Goal: Task Accomplishment & Management: Manage account settings

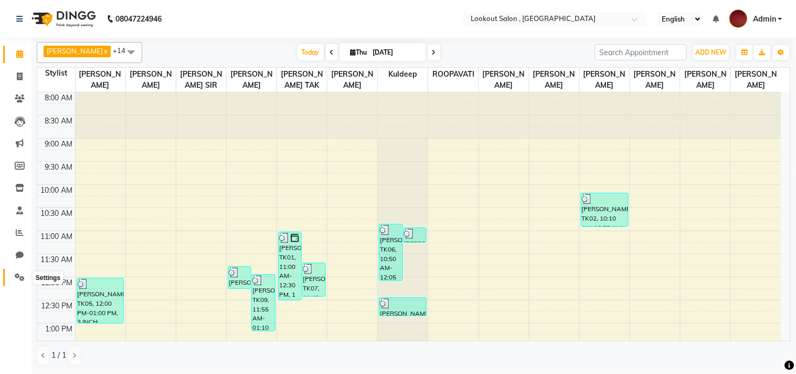
click at [18, 277] on icon at bounding box center [20, 277] width 10 height 8
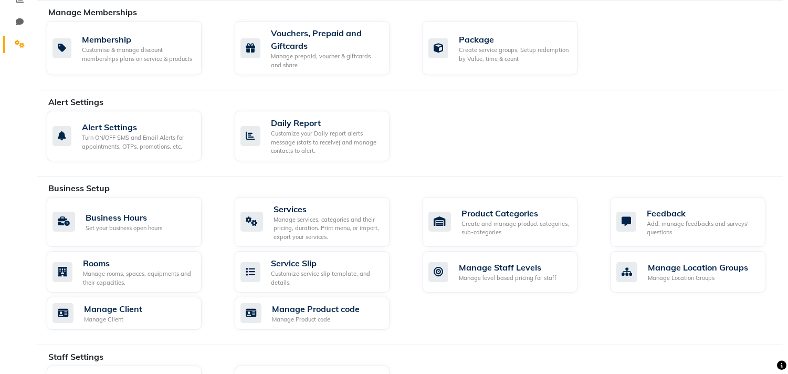
scroll to position [491, 0]
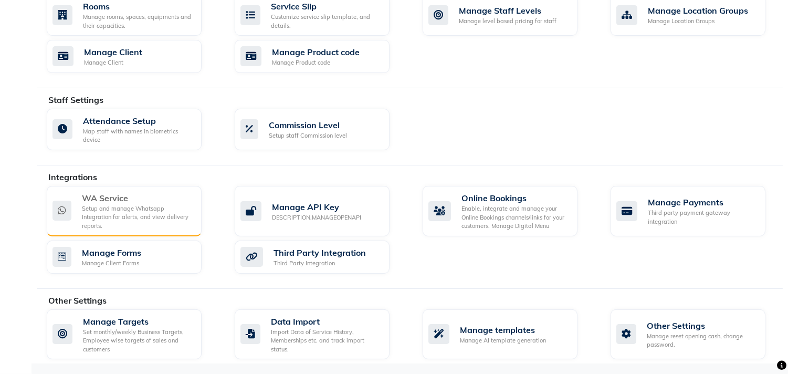
click at [130, 203] on div "WA Service" at bounding box center [137, 198] width 111 height 13
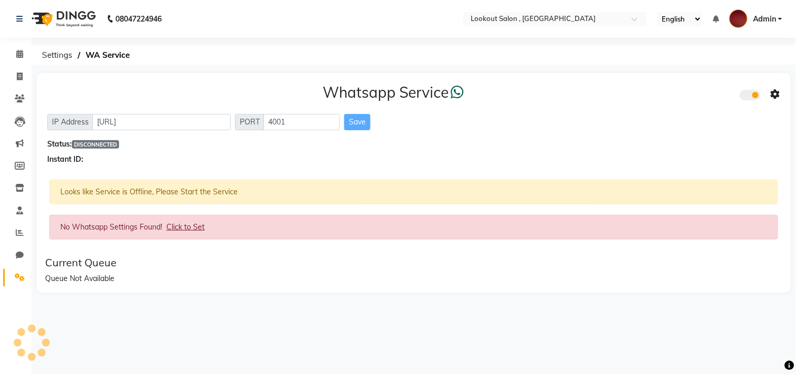
click at [17, 152] on li "Marketing" at bounding box center [15, 143] width 31 height 23
click at [17, 143] on icon at bounding box center [20, 143] width 8 height 8
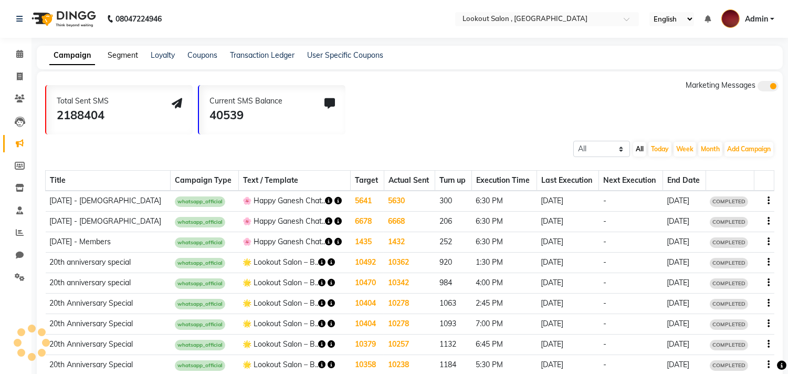
click at [122, 50] on link "Segment" at bounding box center [123, 54] width 30 height 9
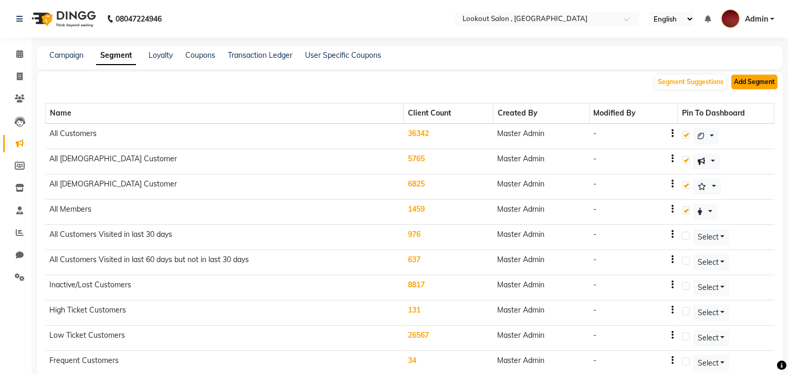
click at [738, 82] on button "Add Segment" at bounding box center [754, 82] width 46 height 15
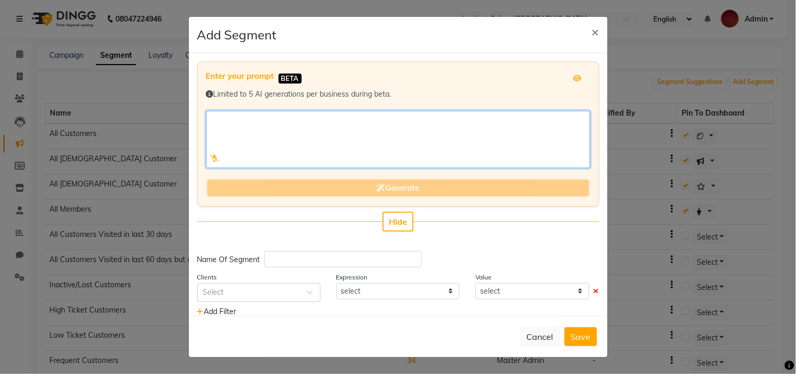
click at [329, 142] on textarea at bounding box center [398, 139] width 384 height 57
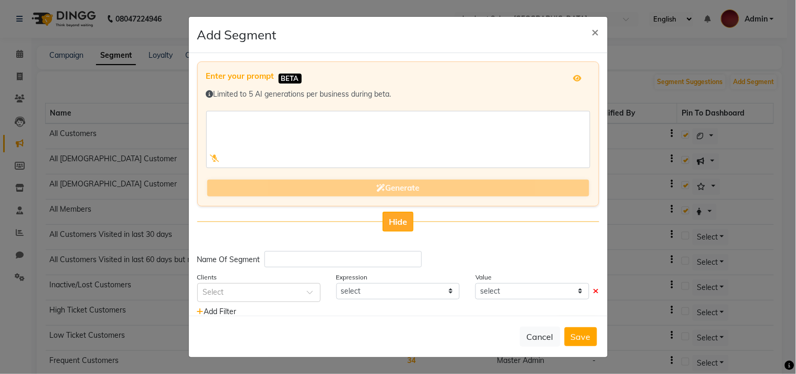
click at [394, 227] on button "Hide" at bounding box center [398, 221] width 31 height 20
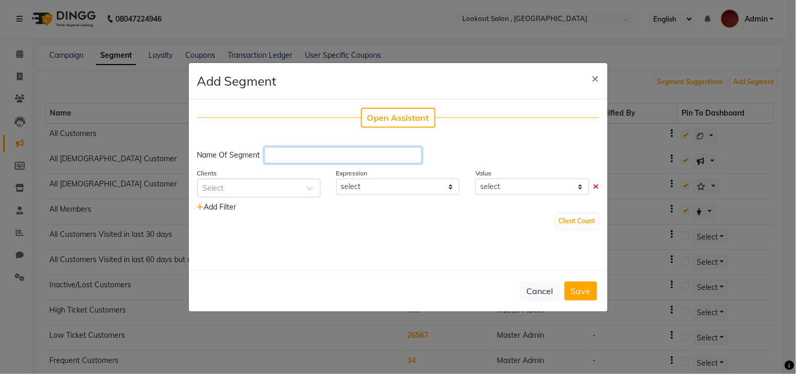
click at [300, 152] on input "text" at bounding box center [342, 155] width 157 height 16
type input "V"
type input "o"
type input "Off"
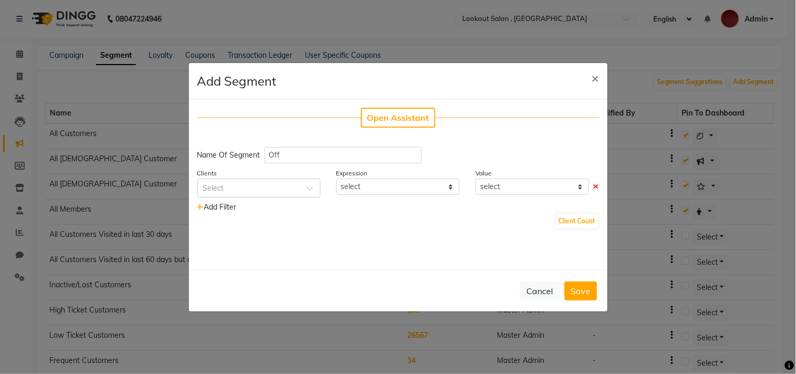
click at [264, 189] on input "text" at bounding box center [248, 187] width 91 height 11
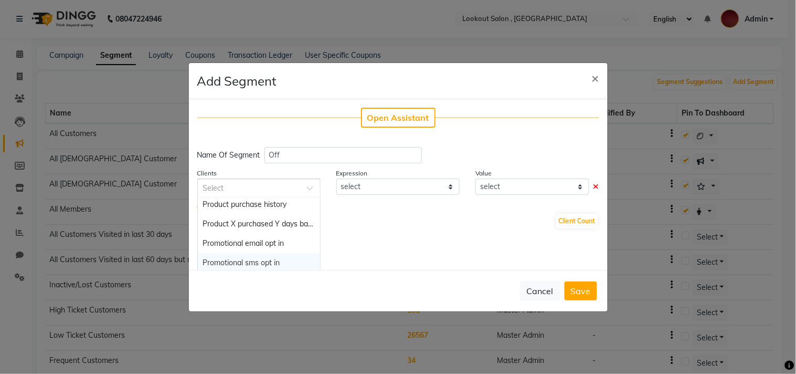
scroll to position [874, 0]
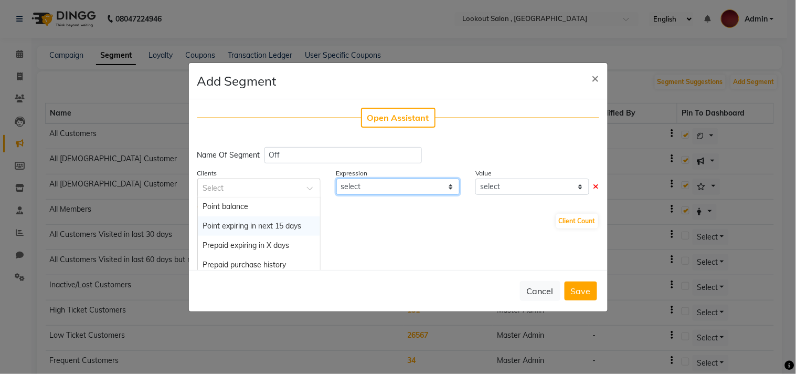
click at [371, 185] on select "select" at bounding box center [397, 186] width 123 height 16
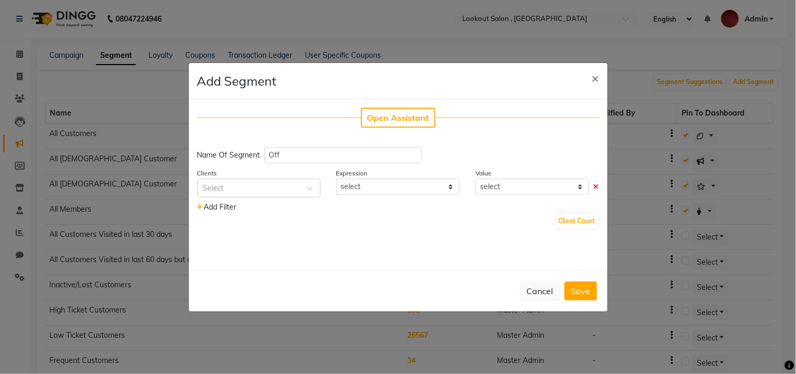
click at [246, 169] on div "Clients Select" at bounding box center [258, 182] width 139 height 30
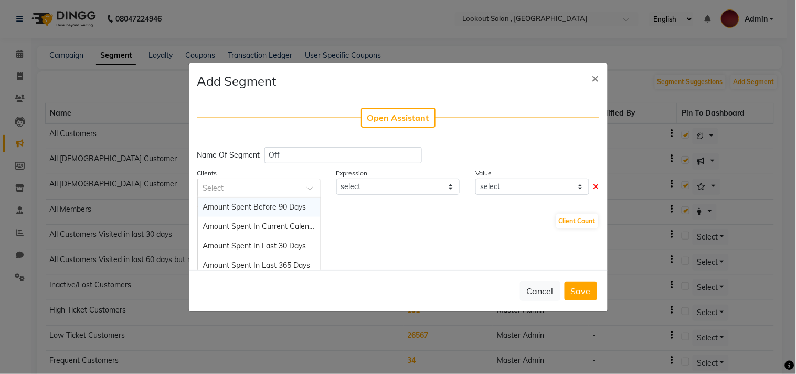
click at [250, 184] on input "text" at bounding box center [248, 187] width 91 height 11
type input "t"
type input "last vis"
click at [252, 210] on span "Last Visit Date" at bounding box center [228, 206] width 50 height 9
select select "="
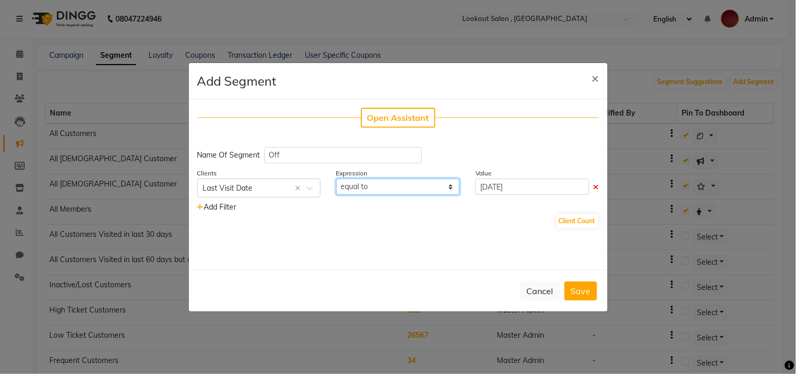
click at [365, 188] on select "equal to greater than greater than or equal to less than less than or equal to" at bounding box center [397, 186] width 123 height 16
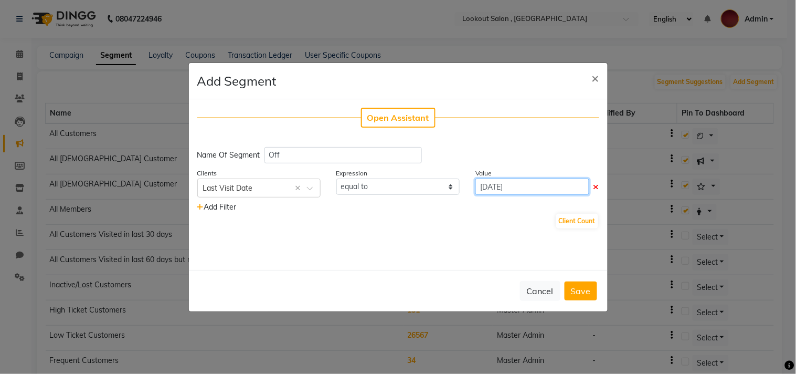
click at [504, 182] on input "[DATE]" at bounding box center [531, 186] width 113 height 16
select select "9"
select select "2025"
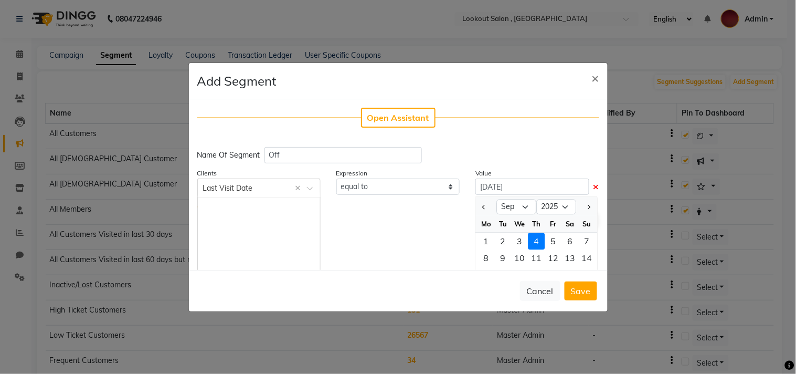
click at [253, 190] on input "text" at bounding box center [248, 187] width 91 height 11
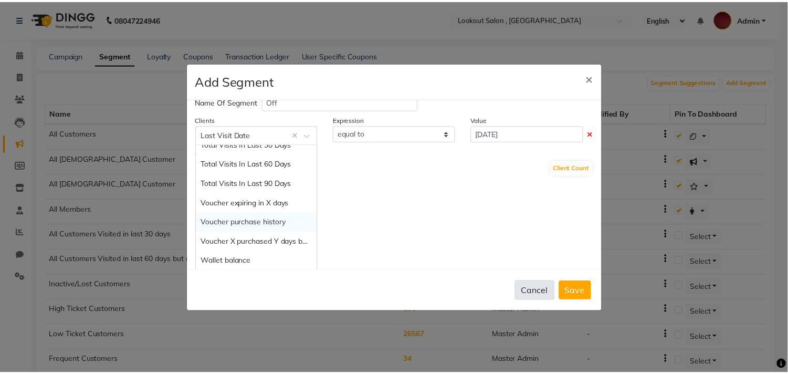
scroll to position [0, 0]
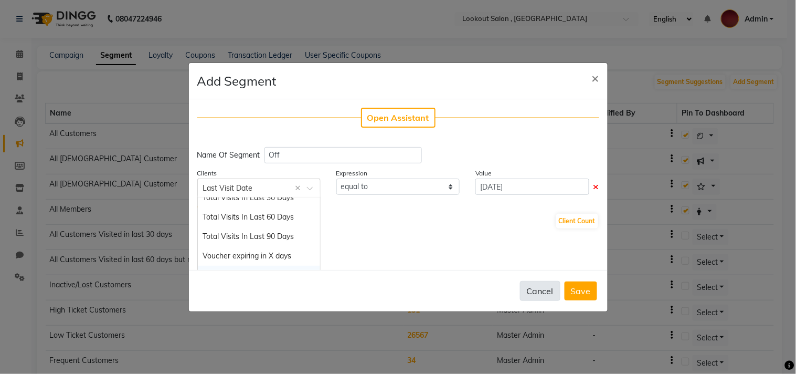
click at [522, 287] on button "Cancel" at bounding box center [540, 291] width 40 height 20
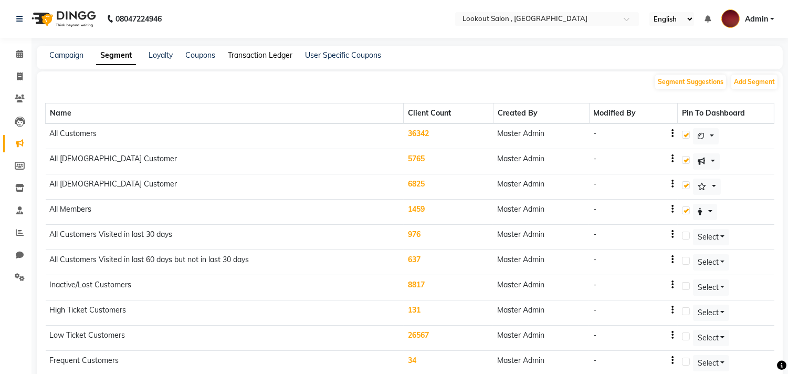
click at [266, 57] on link "Transaction Ledger" at bounding box center [260, 54] width 65 height 9
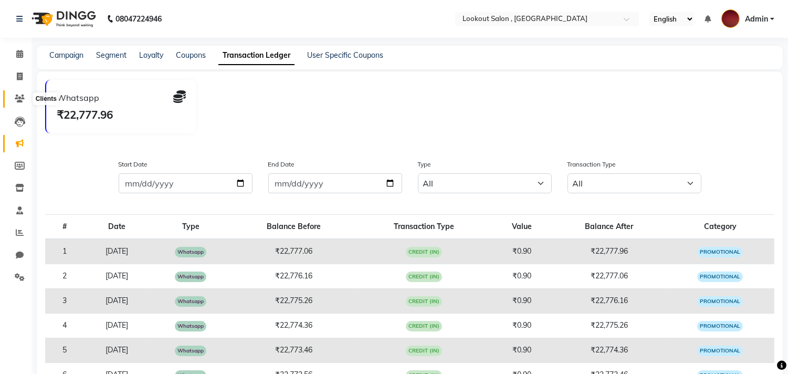
click at [19, 98] on icon at bounding box center [20, 98] width 10 height 8
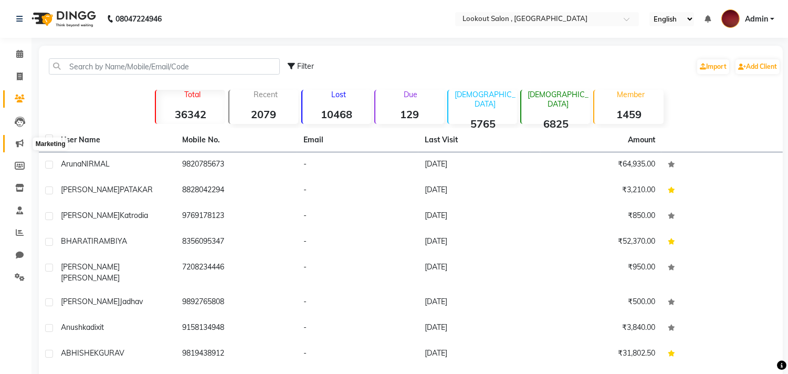
click at [13, 144] on span at bounding box center [19, 143] width 18 height 12
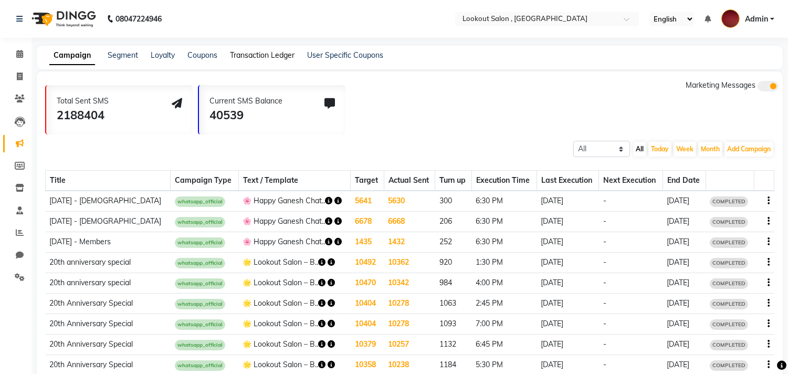
click at [258, 56] on link "Transaction Ledger" at bounding box center [262, 54] width 65 height 9
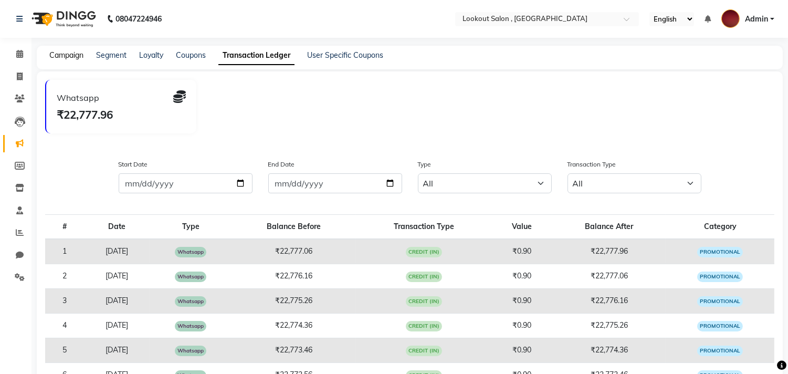
click at [63, 54] on link "Campaign" at bounding box center [66, 54] width 34 height 9
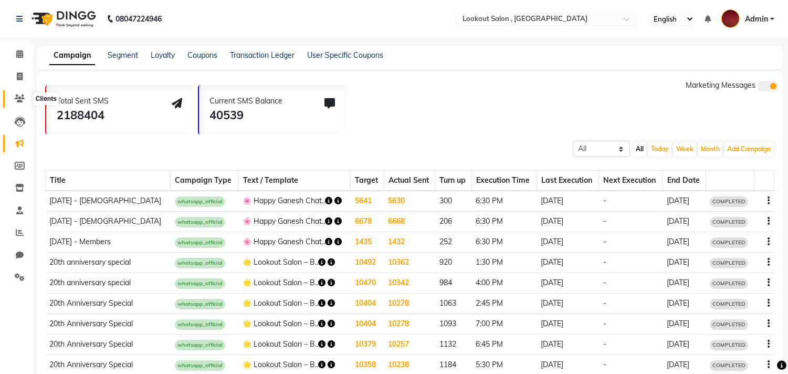
click at [21, 100] on icon at bounding box center [20, 98] width 10 height 8
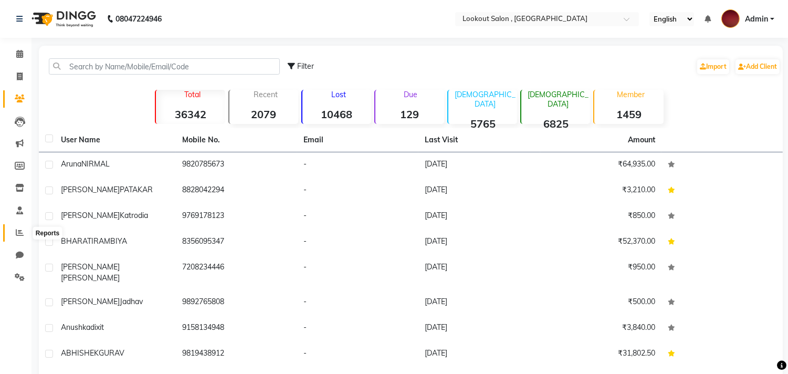
click at [10, 229] on span at bounding box center [19, 233] width 18 height 12
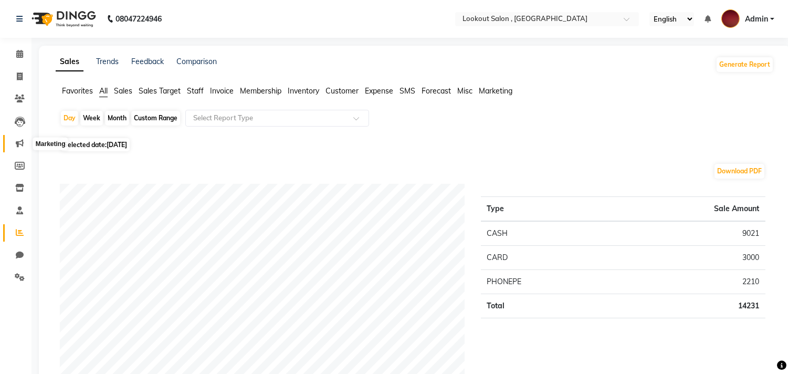
click at [17, 146] on icon at bounding box center [20, 143] width 8 height 8
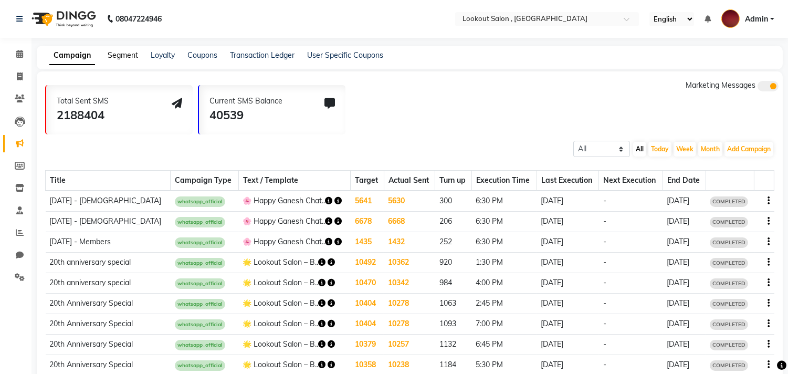
click at [128, 51] on link "Segment" at bounding box center [123, 54] width 30 height 9
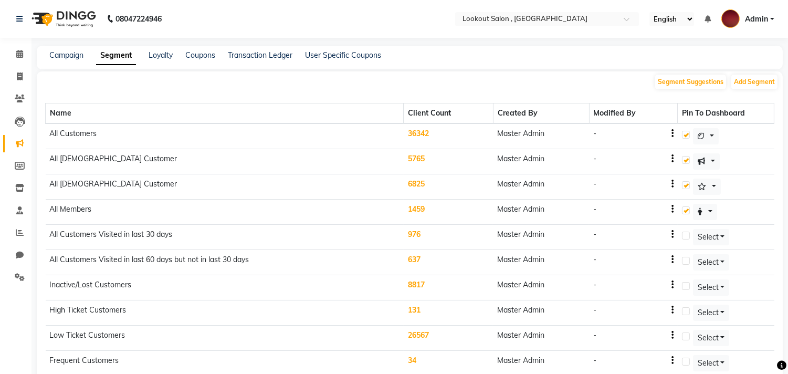
click at [87, 54] on div "Campaign Segment Loyalty Coupons Transaction Ledger User Specific Coupons" at bounding box center [209, 55] width 344 height 11
click at [69, 52] on link "Campaign" at bounding box center [66, 54] width 34 height 9
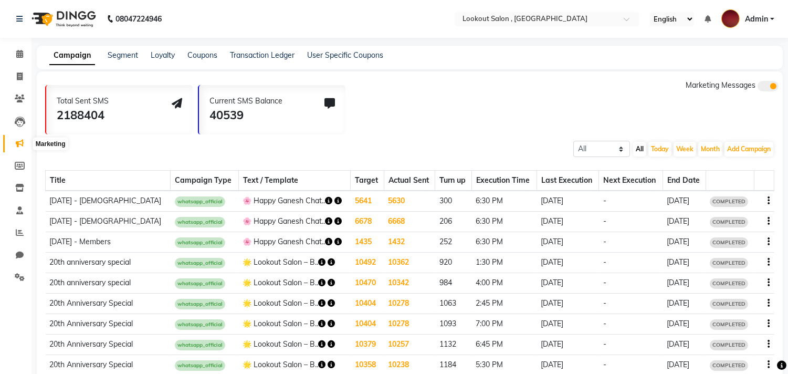
click at [22, 142] on icon at bounding box center [20, 143] width 8 height 8
click at [748, 151] on button "Add Campaign" at bounding box center [748, 149] width 49 height 15
click at [468, 133] on div "Total Sent SMS 2188404 Current SMS Balance 40539 Marketing Messages" at bounding box center [413, 107] width 737 height 55
click at [19, 277] on icon at bounding box center [20, 277] width 10 height 8
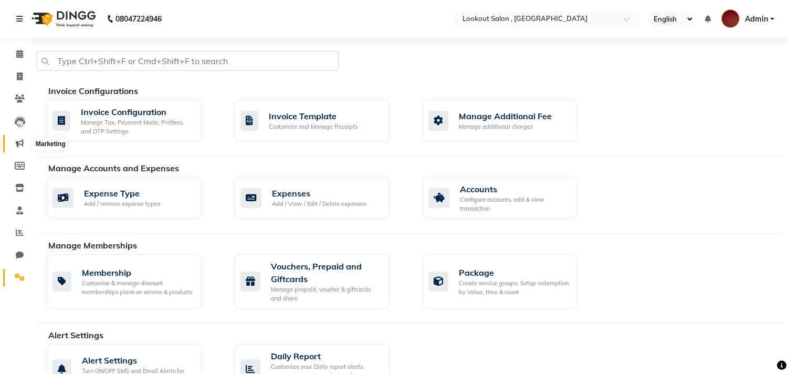
click at [24, 145] on span at bounding box center [19, 143] width 18 height 12
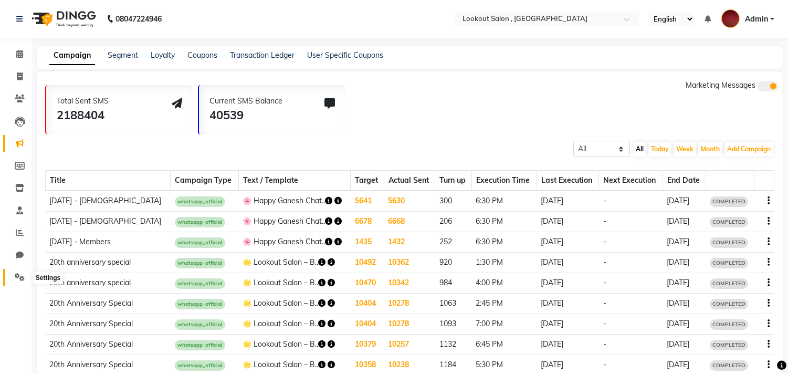
click at [16, 277] on icon at bounding box center [20, 277] width 10 height 8
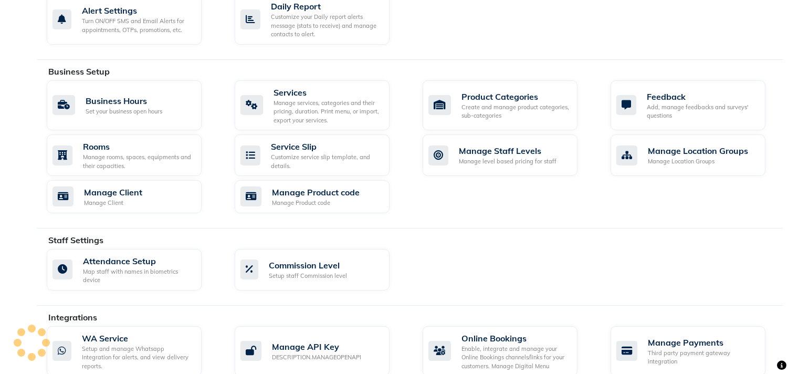
scroll to position [491, 0]
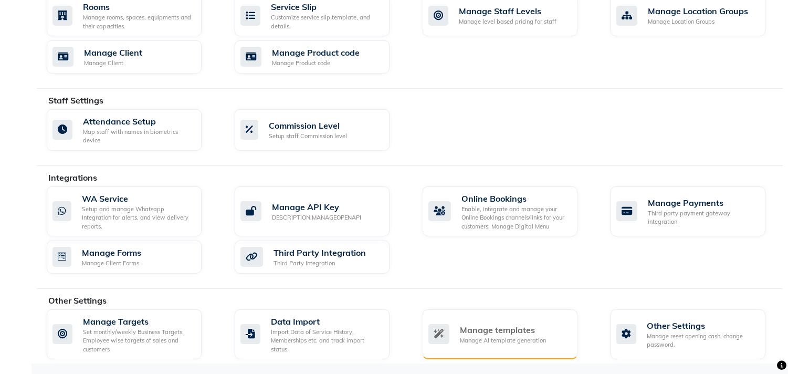
click at [485, 336] on div "Manage AI template generation" at bounding box center [503, 340] width 86 height 9
select select "APPROVED"
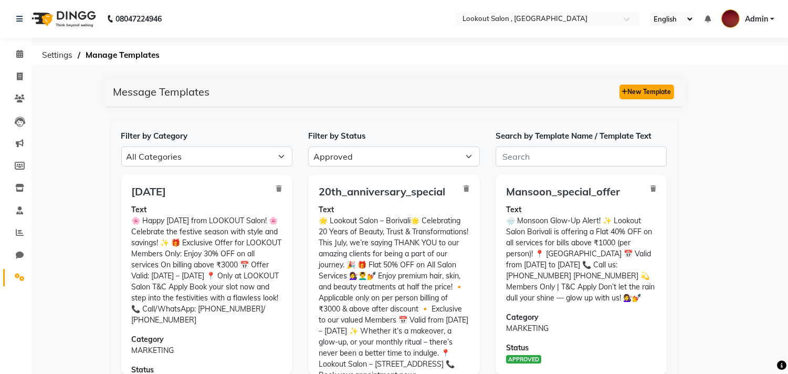
click at [633, 89] on button "New Template" at bounding box center [646, 91] width 55 height 15
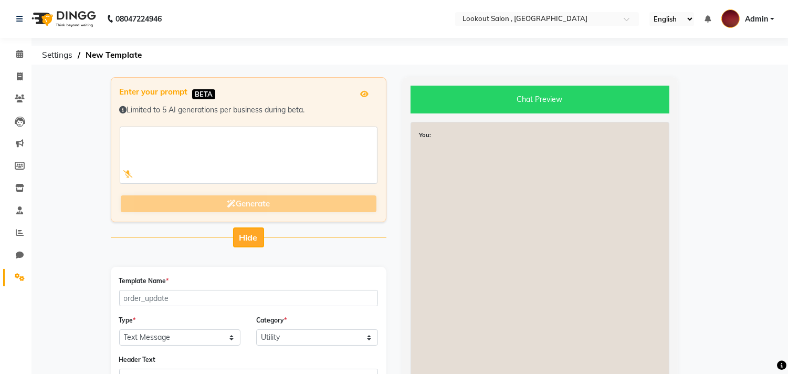
click at [260, 230] on button "Hide" at bounding box center [248, 237] width 31 height 20
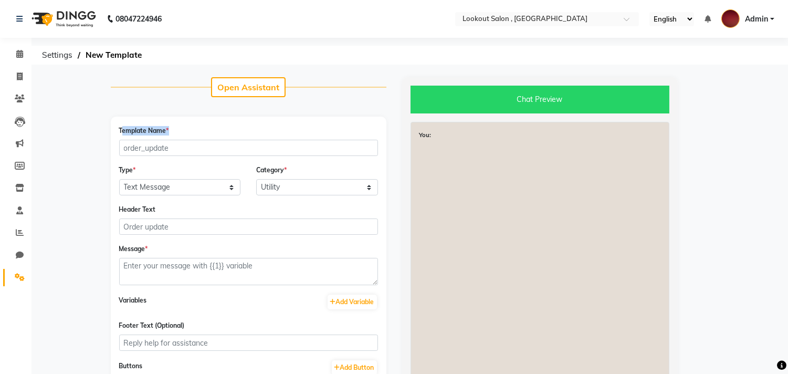
drag, startPoint x: 113, startPoint y: 129, endPoint x: 158, endPoint y: 150, distance: 49.8
click at [187, 129] on div "Template Name * Type * Text Message Image with Text Category * Utility Marketin…" at bounding box center [249, 278] width 276 height 323
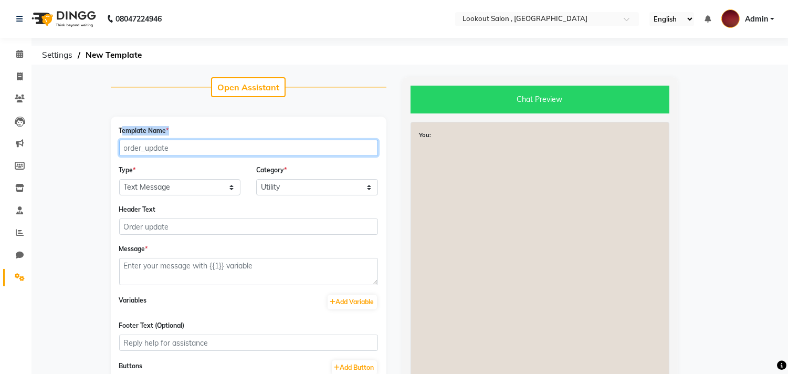
click at [166, 147] on input "Template Name *" at bounding box center [248, 148] width 259 height 16
type input "borivalianniversary"
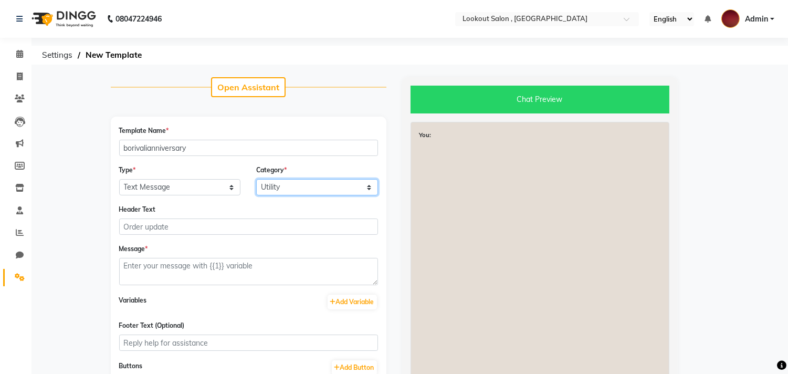
click at [298, 183] on select "Utility Marketing" at bounding box center [317, 187] width 122 height 16
select select "MARKETING"
click at [256, 179] on select "Utility Marketing" at bounding box center [317, 187] width 122 height 16
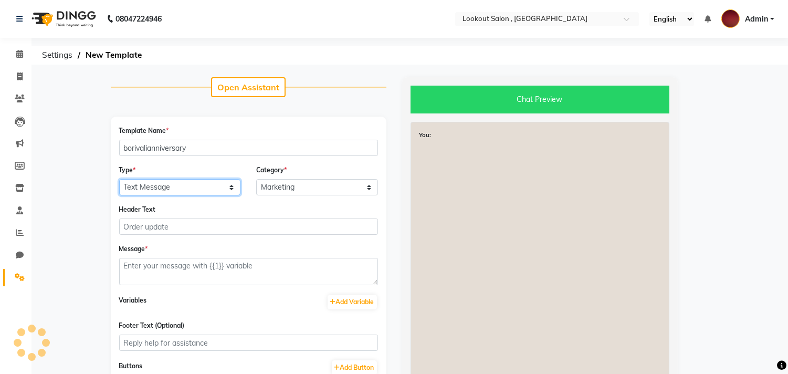
click at [137, 189] on select "Text Message Image with Text" at bounding box center [180, 187] width 122 height 16
select select "IMAGE"
click at [119, 179] on select "Text Message Image with Text" at bounding box center [180, 187] width 122 height 16
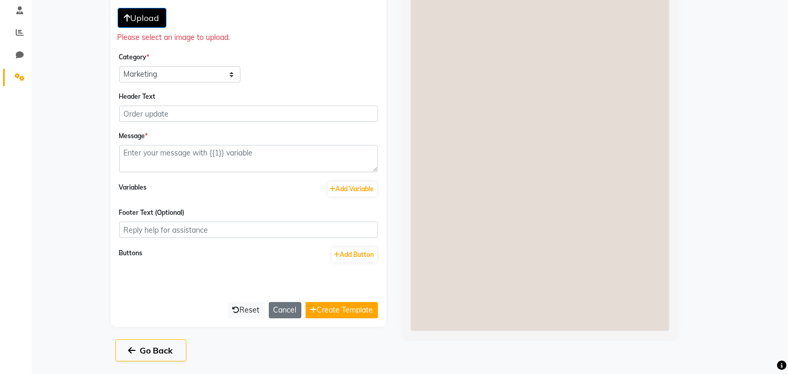
scroll to position [25, 0]
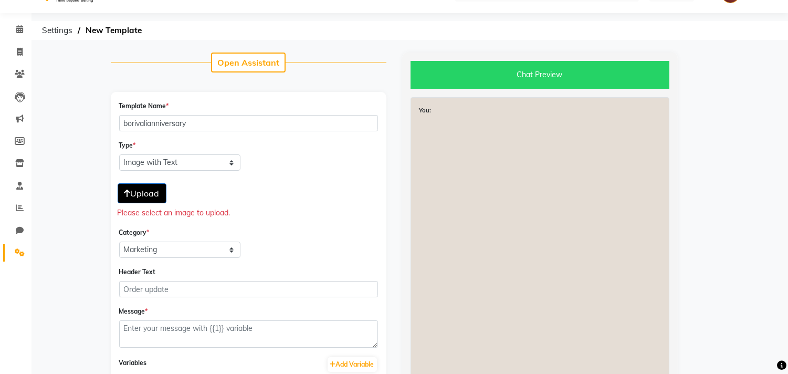
click at [126, 190] on icon "button" at bounding box center [127, 193] width 6 height 8
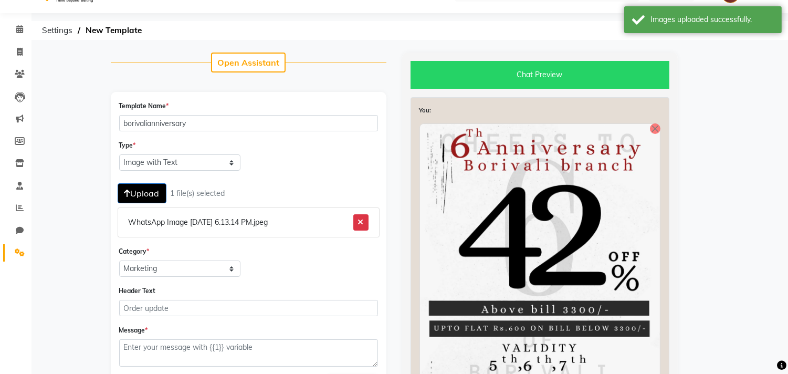
scroll to position [142, 0]
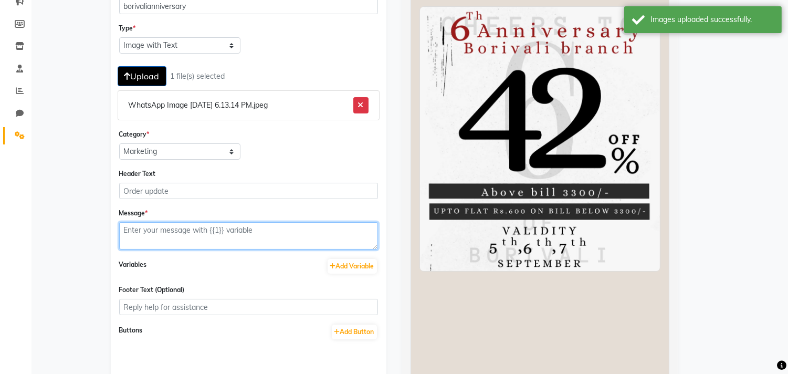
click at [170, 230] on textarea at bounding box center [248, 235] width 259 height 27
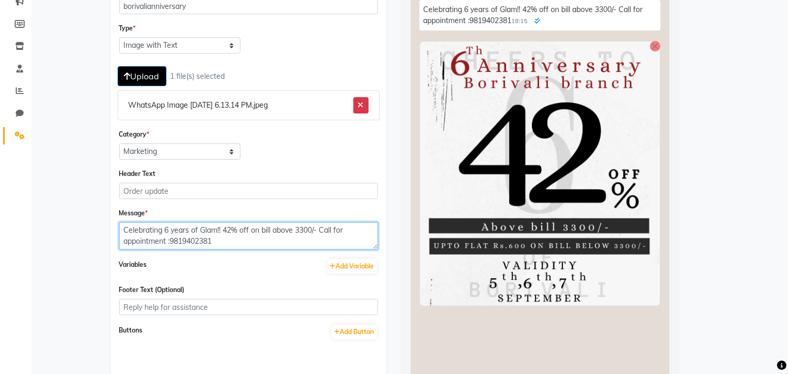
click at [172, 242] on textarea "Celebrating 6 years of Glam!! 42% off on bill above 3300/- Call for appointment…" at bounding box center [248, 235] width 259 height 27
click at [172, 243] on textarea "Celebrating 6 years of Glam!! 42% off on bill above 3300/- Call for appointment…" at bounding box center [248, 235] width 259 height 27
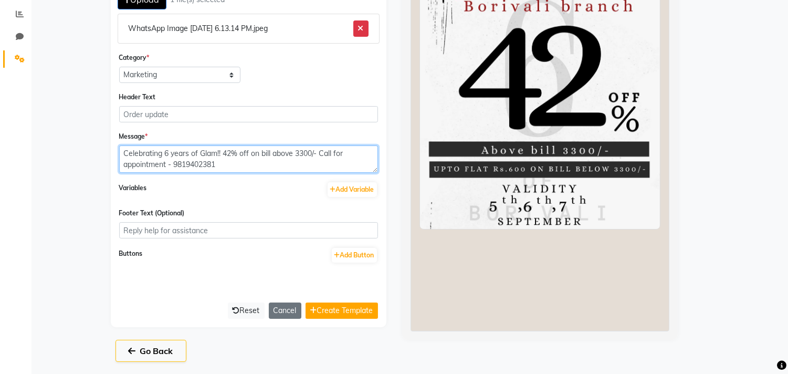
click at [222, 168] on textarea "Celebrating 6 years of Glam!! 42% off on bill above 3300/- Call for appointment…" at bounding box center [248, 158] width 259 height 27
type textarea "Celebrating 6 years of Glam!! 42% off on bill above 3300/- Call for appointment…"
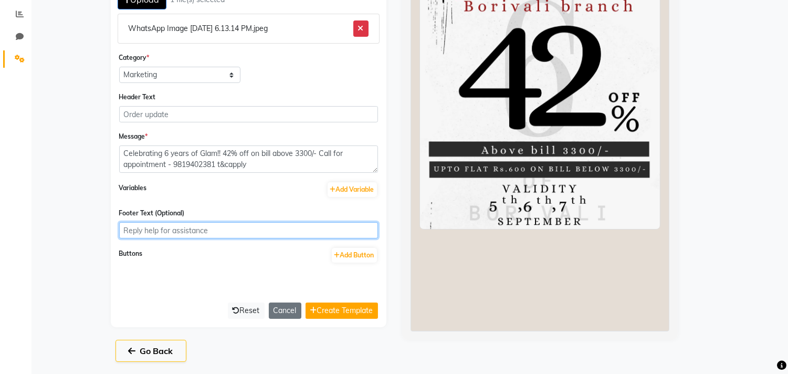
click at [202, 235] on input "Footer Text (Optional)" at bounding box center [248, 230] width 259 height 16
type input "LOOKOUT SALON BORIVALI"
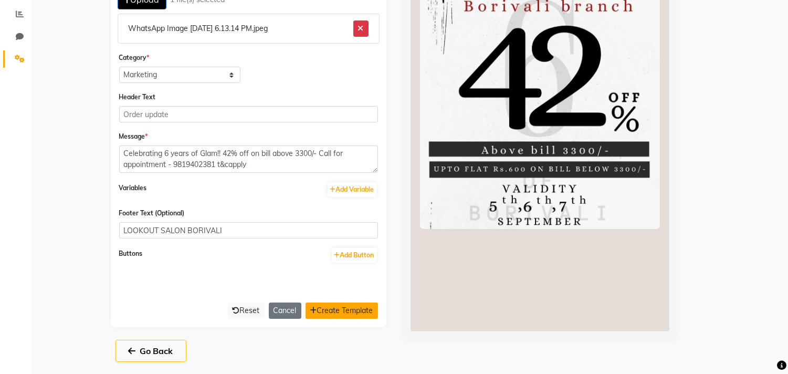
click at [310, 317] on button "Create Template" at bounding box center [341, 310] width 72 height 16
select select "APPROVED"
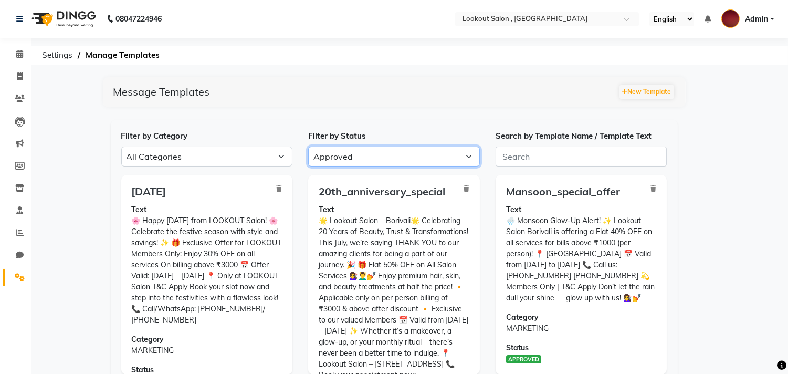
click at [372, 161] on select "All Approved Rejected Failed Pending" at bounding box center [394, 156] width 172 height 20
select select
click at [308, 146] on select "All Approved Rejected Failed Pending" at bounding box center [394, 156] width 172 height 20
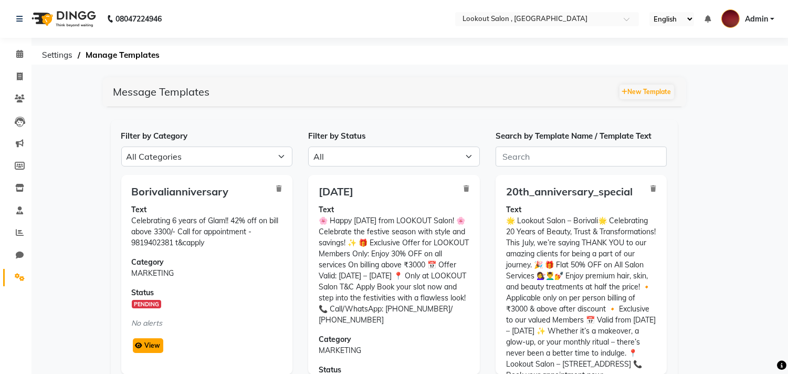
click at [148, 338] on button "View" at bounding box center [148, 345] width 30 height 15
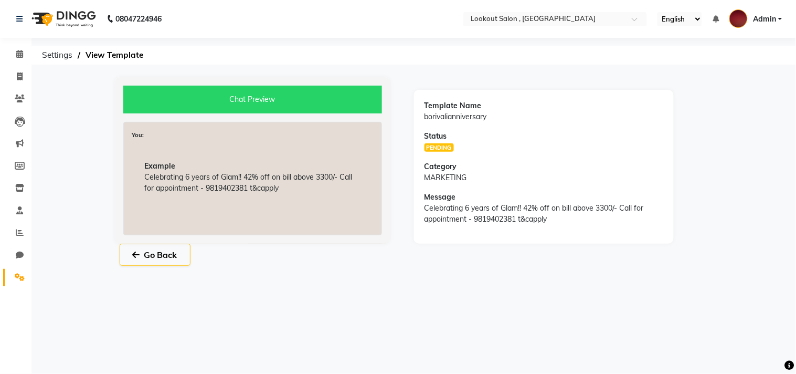
click at [432, 146] on span "PENDING" at bounding box center [439, 147] width 29 height 8
click at [16, 142] on icon at bounding box center [20, 143] width 8 height 8
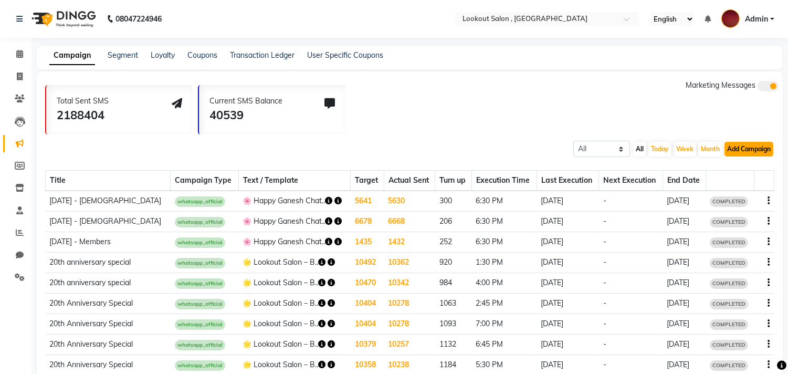
click at [759, 151] on button "Add Campaign" at bounding box center [748, 149] width 49 height 15
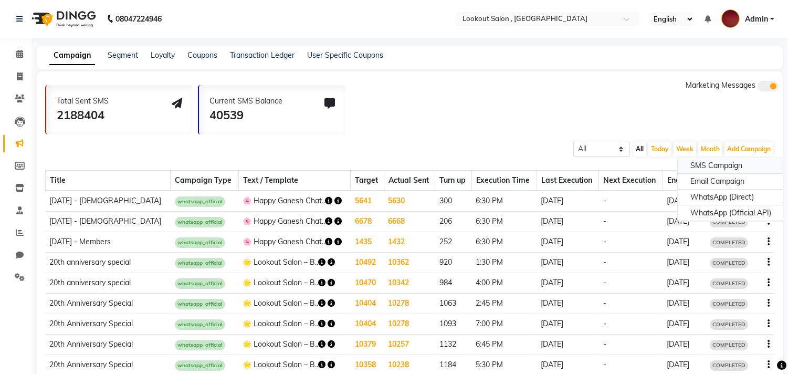
click at [716, 164] on div "SMS Campaign" at bounding box center [731, 166] width 106 height 16
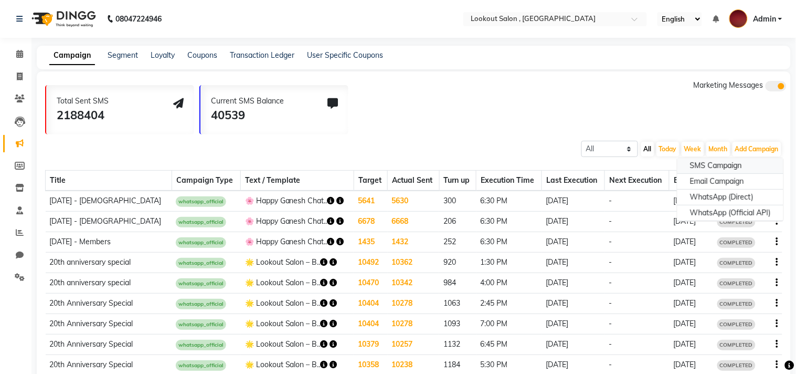
select select "2"
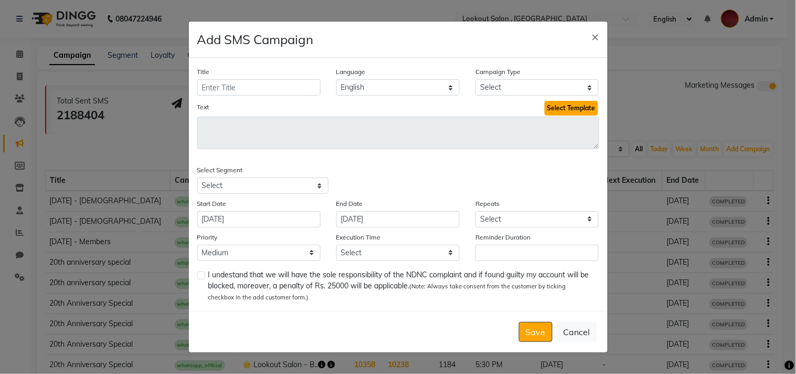
click at [575, 103] on button "Select Template" at bounding box center [572, 108] width 54 height 15
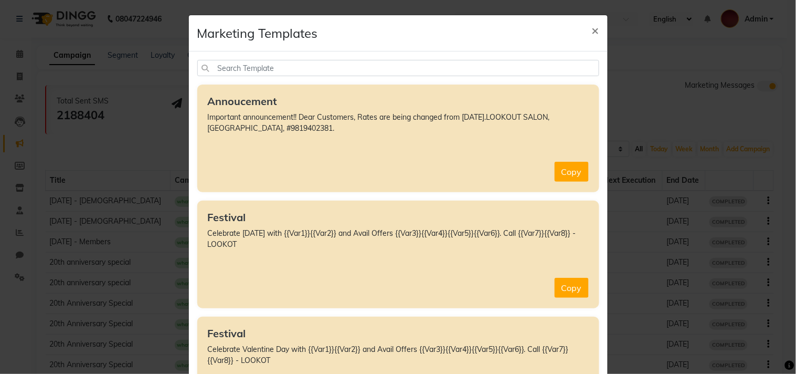
click at [575, 109] on div "Annoucement Important announcement!! Dear Customers, Rates are being changed fr…" at bounding box center [398, 138] width 402 height 108
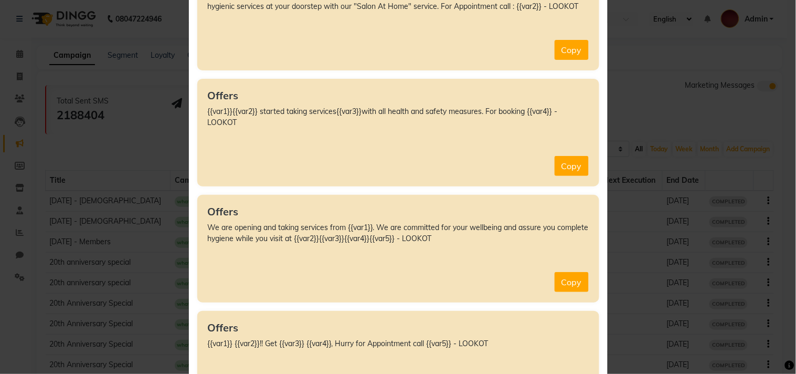
scroll to position [1224, 0]
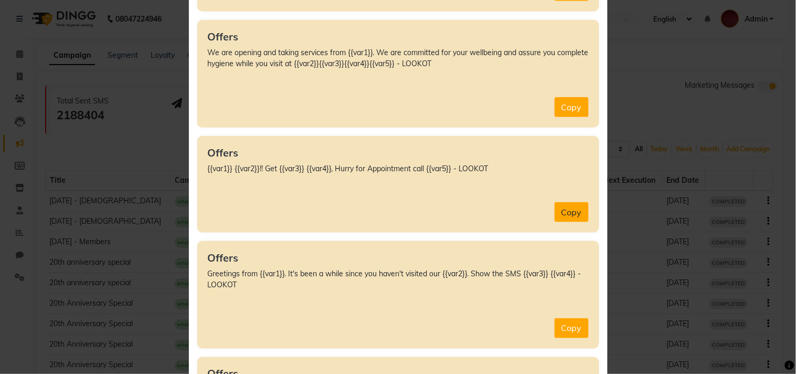
click at [568, 209] on button "Copy" at bounding box center [572, 212] width 34 height 20
type textarea "{{var1}} {{var2}}!! Get {{var3}} {{var4}}, Hurry for Appointment call {{var5}} …"
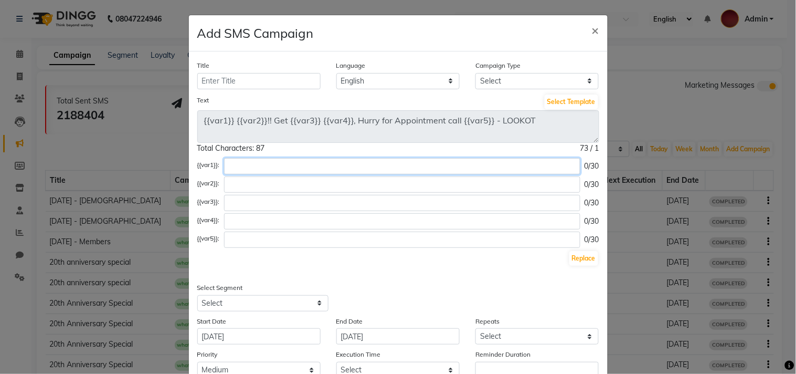
click at [295, 164] on input "text" at bounding box center [402, 166] width 356 height 16
type input "X"
type input "c"
type input "Celebrate 6 yrs of Glam @"
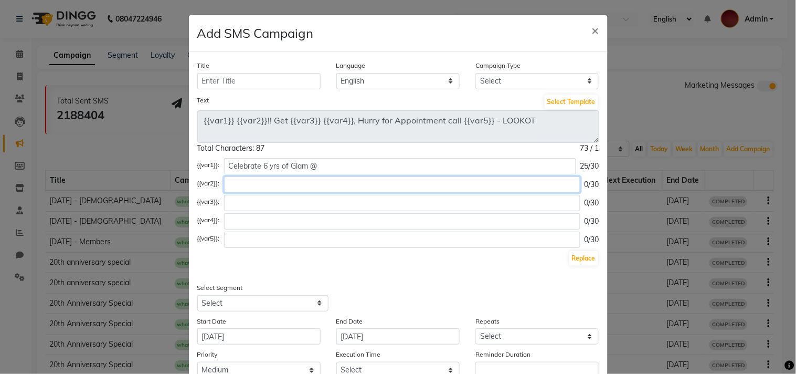
click at [298, 187] on input "text" at bounding box center [402, 184] width 356 height 16
type input "Lookout Borivali"
click at [282, 201] on input "text" at bounding box center [402, 203] width 356 height 16
type input "F"
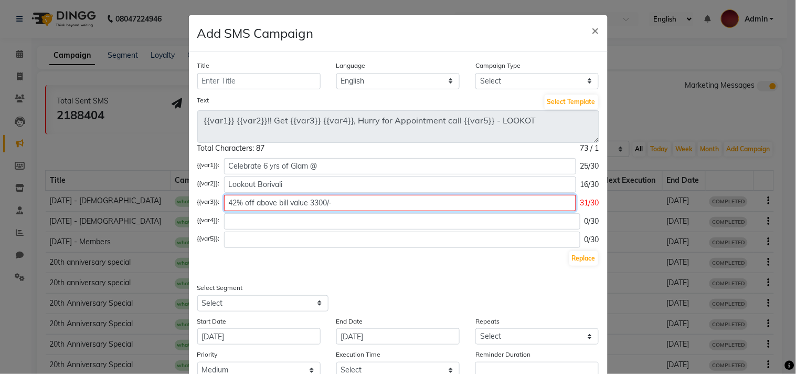
click at [244, 205] on input "42% off above bill value 3300/-" at bounding box center [400, 203] width 352 height 16
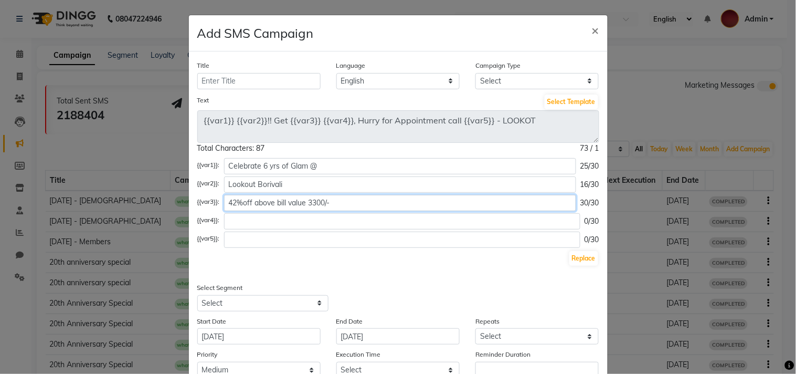
type input "42%off above bill value 3300/-"
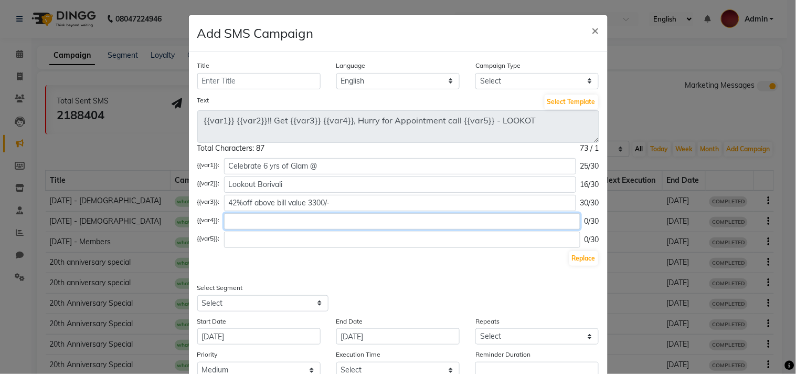
click at [246, 228] on input "text" at bounding box center [402, 221] width 356 height 16
type input "Valid till 5/6/[DATE]"
click at [285, 242] on input "text" at bounding box center [402, 239] width 356 height 16
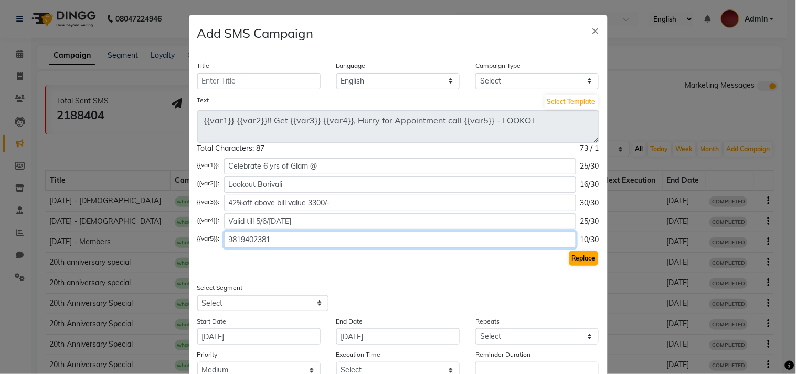
type input "9819402381"
click at [588, 253] on button "Replace" at bounding box center [583, 258] width 29 height 15
type textarea "Celebrate 6 yrs of Glam @ Lookout Borivali!! Get 42%off above bill value 3300/-…"
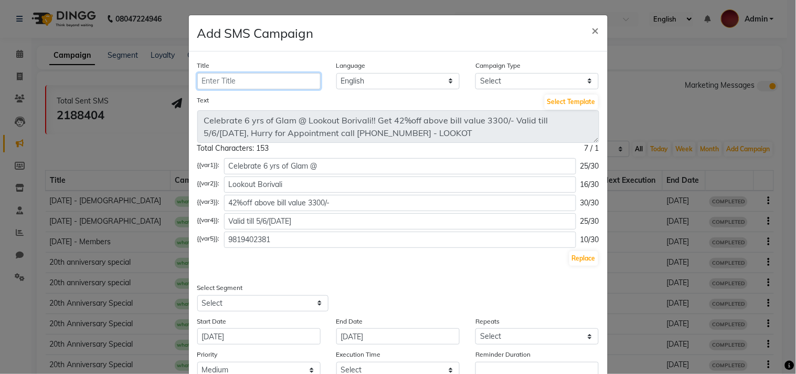
click at [239, 79] on input "Title" at bounding box center [258, 81] width 123 height 16
click at [418, 93] on div "Text Select Template" at bounding box center [398, 101] width 402 height 17
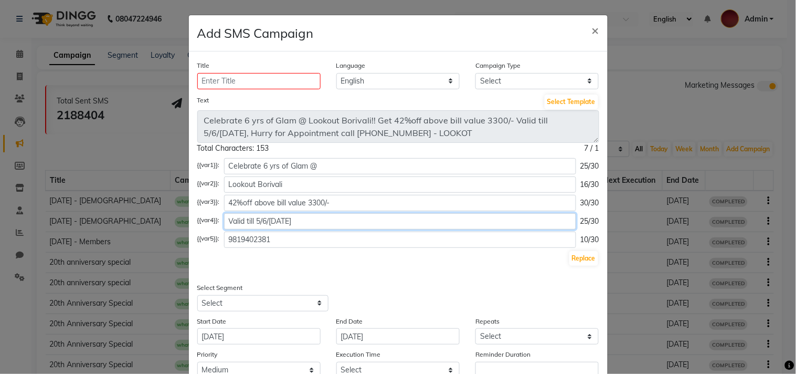
click at [315, 219] on input "Valid till 5/6/[DATE]" at bounding box center [400, 221] width 352 height 16
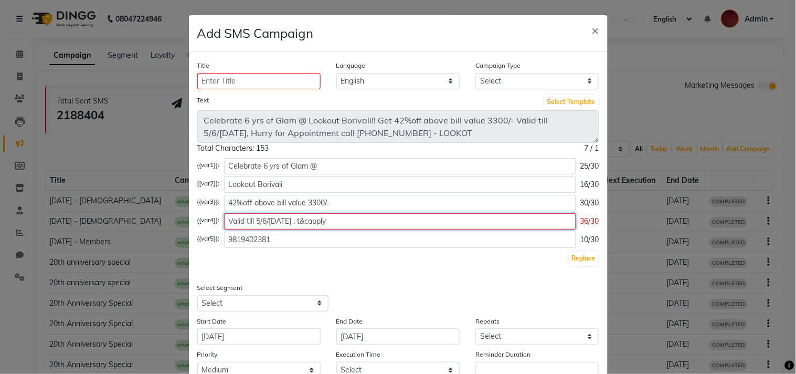
click at [297, 228] on input "Valid till 5/6/[DATE] . t&capply" at bounding box center [400, 221] width 352 height 16
click at [301, 225] on input "Valid till 5/6/7 [DATE] . t&capply" at bounding box center [400, 221] width 352 height 16
click at [303, 224] on input "Valid till 5/6/7 [DATE] . t&capply" at bounding box center [400, 221] width 352 height 16
click at [252, 223] on input "Valid till 5/6/7 [DATE] .t&capply" at bounding box center [400, 221] width 352 height 16
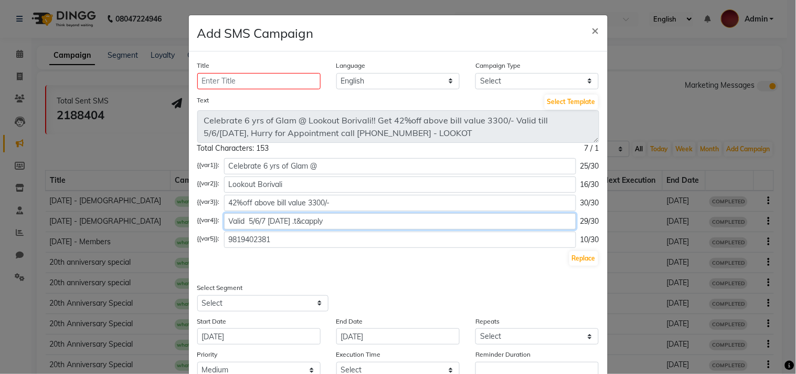
click at [291, 227] on input "Valid 5/6/7 [DATE] .t&capply" at bounding box center [400, 221] width 352 height 16
click at [292, 227] on input "Valid 5/6/7 [DATE] .t&capply" at bounding box center [400, 221] width 352 height 16
type input "Valid 5/6/7 [DATE] . t&capply"
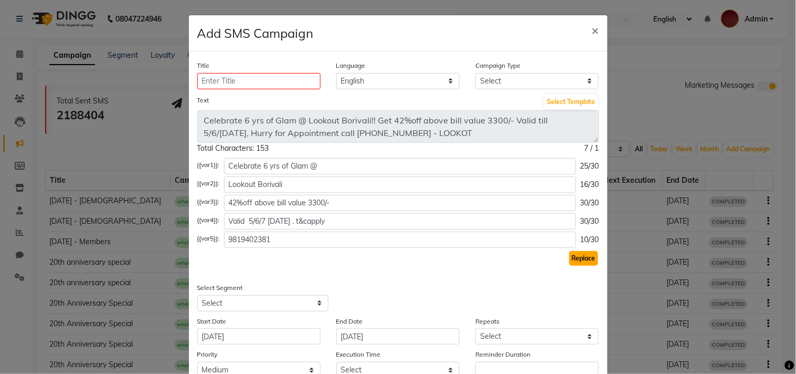
click at [584, 251] on button "Replace" at bounding box center [583, 258] width 29 height 15
type textarea "Celebrate 6 yrs of Glam @ Lookout Borivali!! Get 42%off above bill value 3300/-…"
click at [259, 86] on input "Title" at bounding box center [258, 81] width 123 height 16
type input "Borivalianniversary"
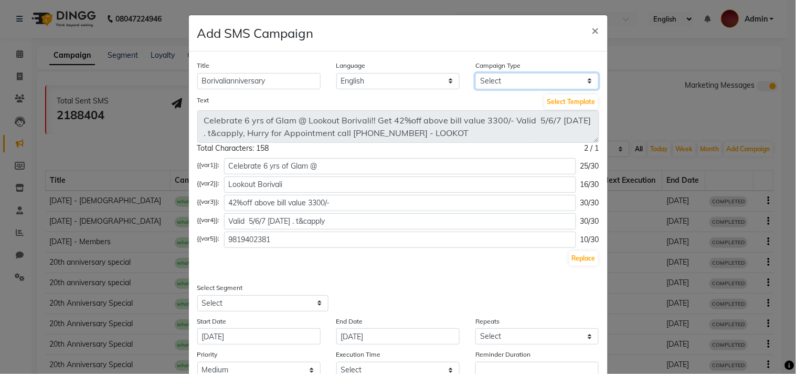
click at [507, 77] on select "Select Birthday Anniversary Promotional Service reminder" at bounding box center [536, 81] width 123 height 16
select select "3"
click at [475, 73] on select "Select Birthday Anniversary Promotional Service reminder" at bounding box center [536, 81] width 123 height 16
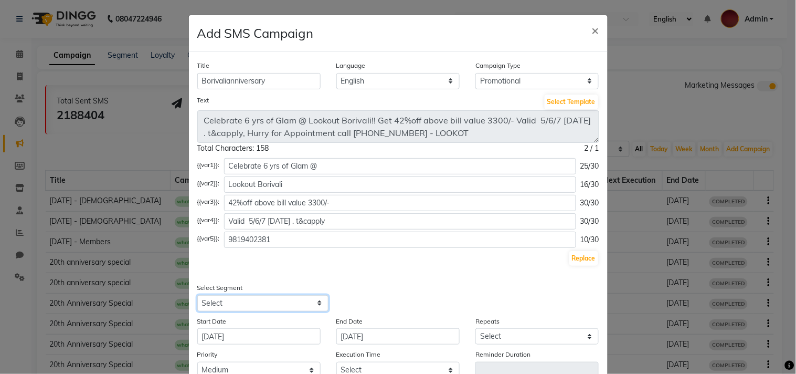
click at [243, 304] on select "Select All Customers All [DEMOGRAPHIC_DATA] Customer All [DEMOGRAPHIC_DATA] Cus…" at bounding box center [262, 303] width 131 height 16
select select "4509"
click at [197, 295] on select "Select All Customers All [DEMOGRAPHIC_DATA] Customer All [DEMOGRAPHIC_DATA] Cus…" at bounding box center [262, 303] width 131 height 16
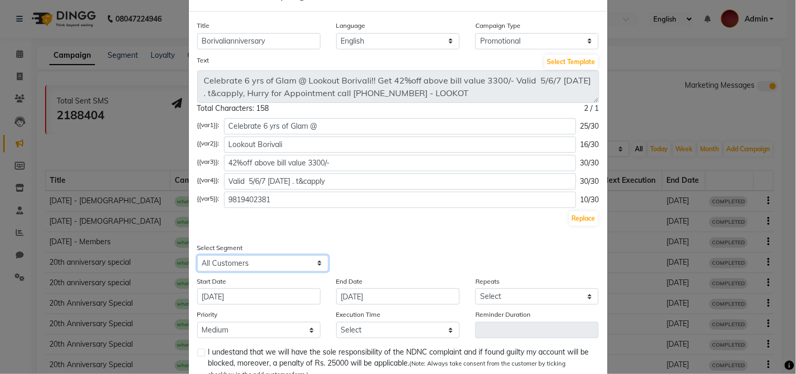
scroll to position [111, 0]
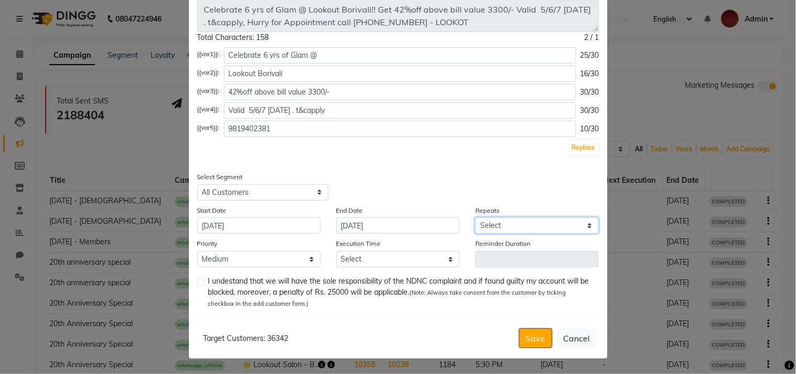
click at [510, 223] on select "Select Once Daily Alternate Day Weekly Monthly Yearly" at bounding box center [536, 225] width 123 height 16
select select "1"
click at [475, 217] on select "Select Once Daily Alternate Day Weekly Monthly Yearly" at bounding box center [536, 225] width 123 height 16
click at [402, 261] on select "Select 09:00 AM 09:15 AM 09:30 AM 09:45 AM 10:00 AM 10:15 AM 10:30 AM 10:45 AM …" at bounding box center [397, 259] width 123 height 16
select select "1200"
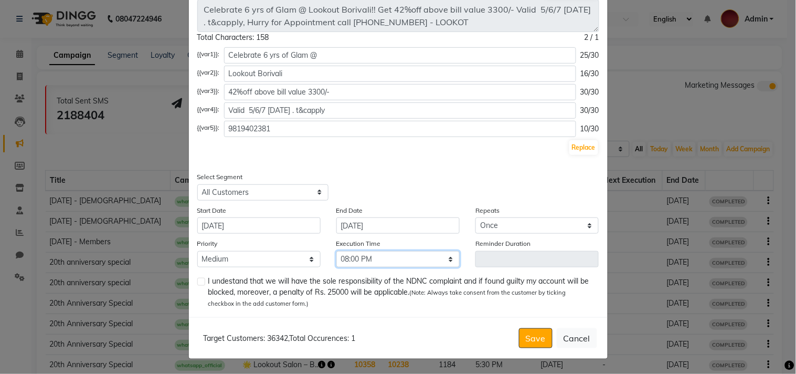
click at [336, 251] on select "Select 09:00 AM 09:15 AM 09:30 AM 09:45 AM 10:00 AM 10:15 AM 10:30 AM 10:45 AM …" at bounding box center [397, 259] width 123 height 16
click at [197, 280] on label at bounding box center [201, 282] width 8 height 8
click at [197, 280] on input "checkbox" at bounding box center [200, 282] width 7 height 7
checkbox input "true"
click at [531, 336] on button "Save" at bounding box center [536, 338] width 34 height 20
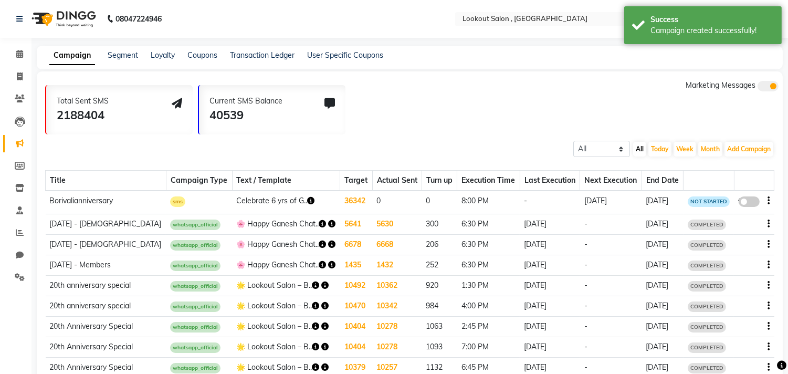
click at [746, 198] on span at bounding box center [748, 201] width 21 height 10
click at [753, 203] on input "false" at bounding box center [753, 203] width 0 height 0
select select "3"
select select "4509"
select select "1"
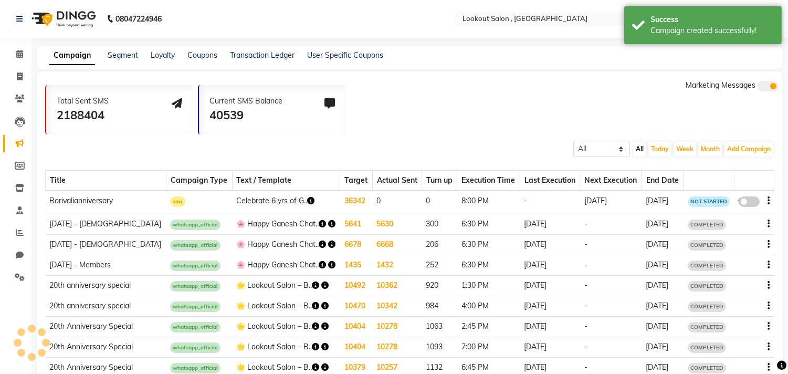
select select "2"
select select "1200"
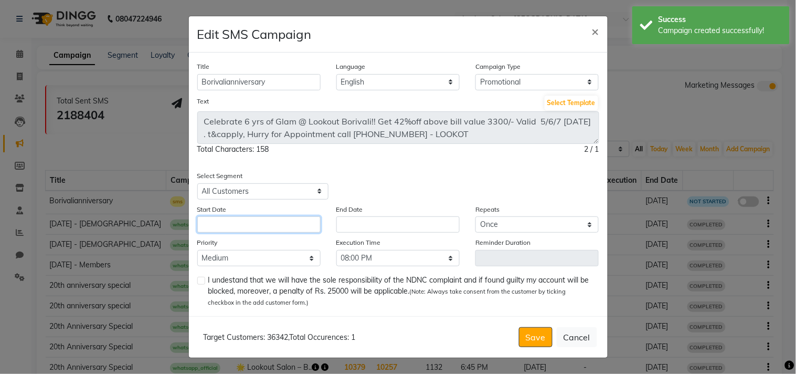
click at [246, 231] on input "text" at bounding box center [258, 224] width 123 height 16
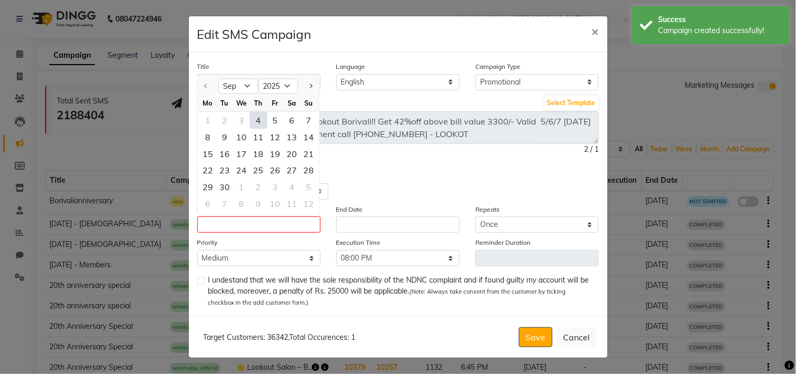
click at [258, 115] on div "4" at bounding box center [258, 120] width 17 height 17
type input "[DATE]"
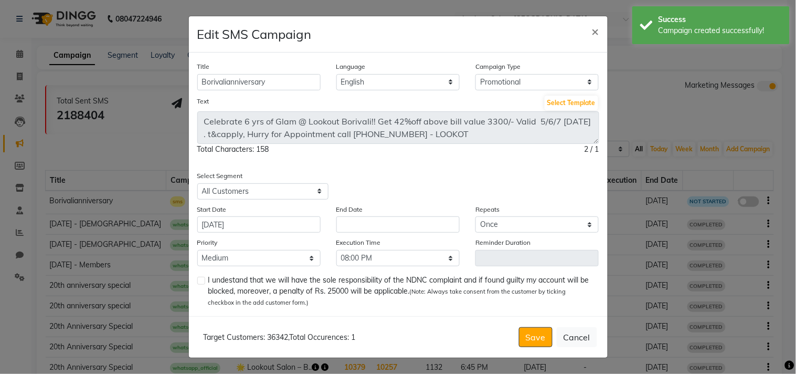
click at [385, 215] on div "End Date" at bounding box center [398, 218] width 139 height 29
click at [384, 227] on input "text" at bounding box center [397, 224] width 123 height 16
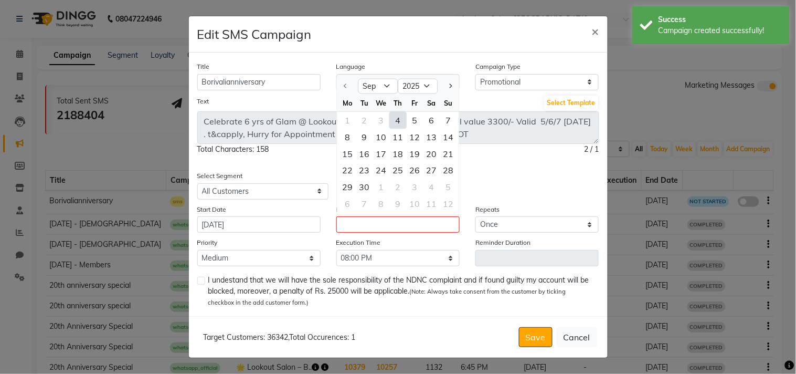
click at [400, 117] on div "4" at bounding box center [397, 120] width 17 height 17
type input "[DATE]"
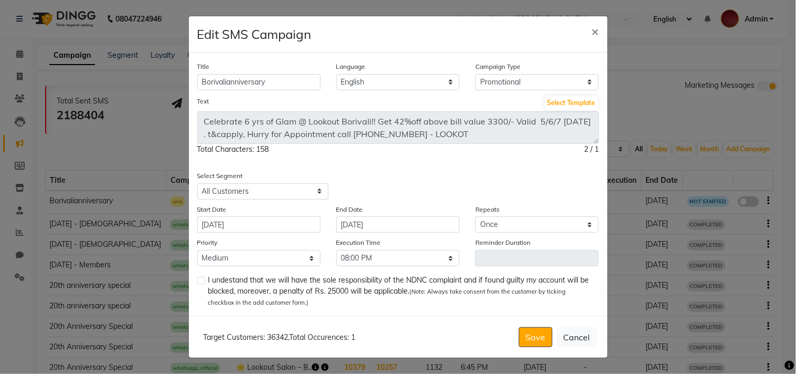
click at [200, 283] on label at bounding box center [201, 281] width 8 height 8
click at [200, 283] on input "checkbox" at bounding box center [200, 281] width 7 height 7
checkbox input "true"
click at [539, 336] on button "Save" at bounding box center [536, 337] width 34 height 20
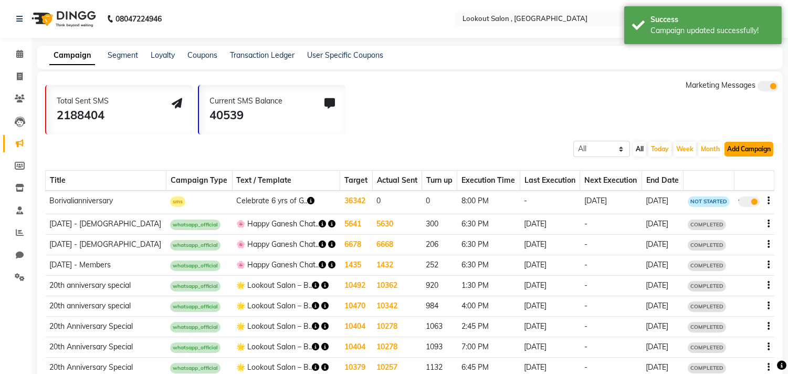
click at [744, 147] on button "Add Campaign" at bounding box center [748, 149] width 49 height 15
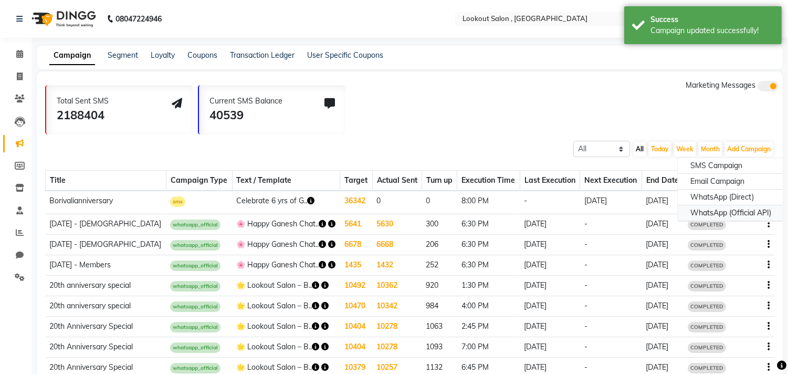
click at [733, 211] on div "WhatsApp (Official API)" at bounding box center [731, 213] width 106 height 16
select select "2"
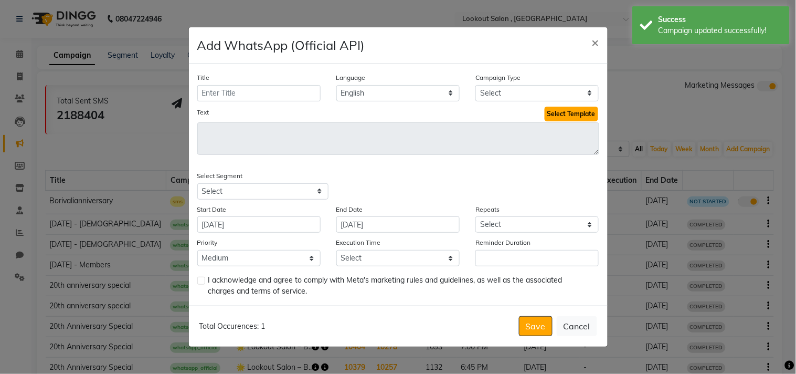
click at [555, 113] on button "Select Template" at bounding box center [572, 114] width 54 height 15
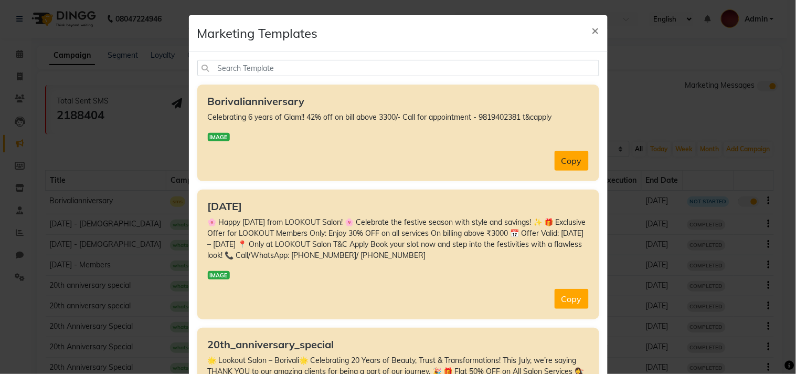
click at [563, 155] on button "Copy" at bounding box center [572, 161] width 34 height 20
type textarea "Celebrating 6 years of Glam!! 42% off on bill above 3300/- Call for appointment…"
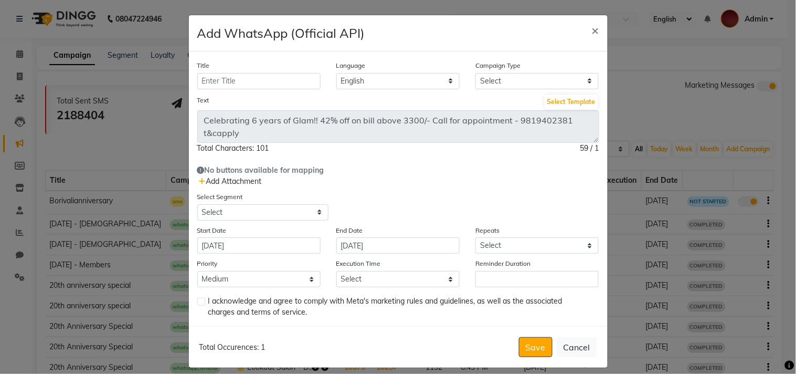
click at [240, 181] on span "Add Attachment" at bounding box center [230, 180] width 62 height 9
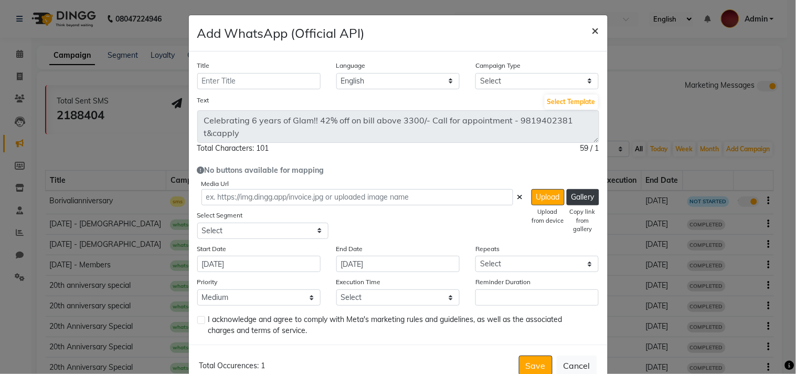
click at [592, 31] on span "×" at bounding box center [595, 30] width 7 height 16
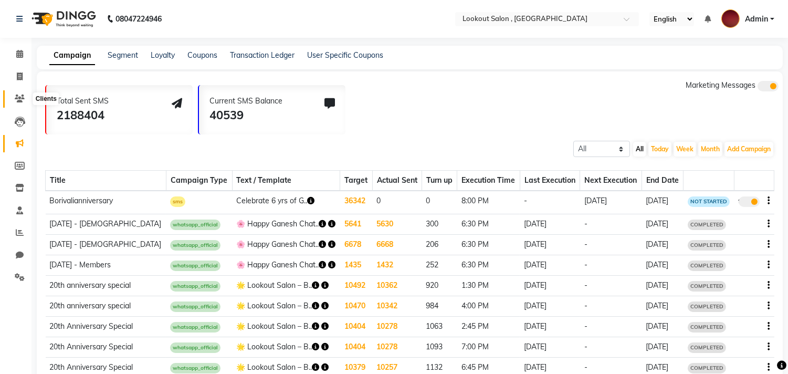
click at [19, 97] on icon at bounding box center [20, 98] width 10 height 8
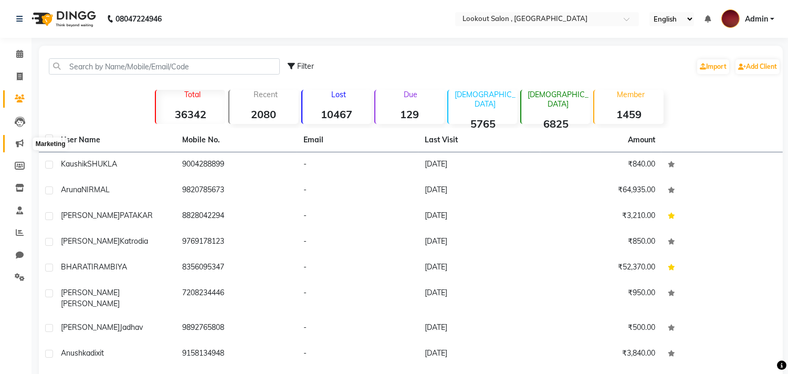
click at [21, 143] on icon at bounding box center [20, 143] width 8 height 8
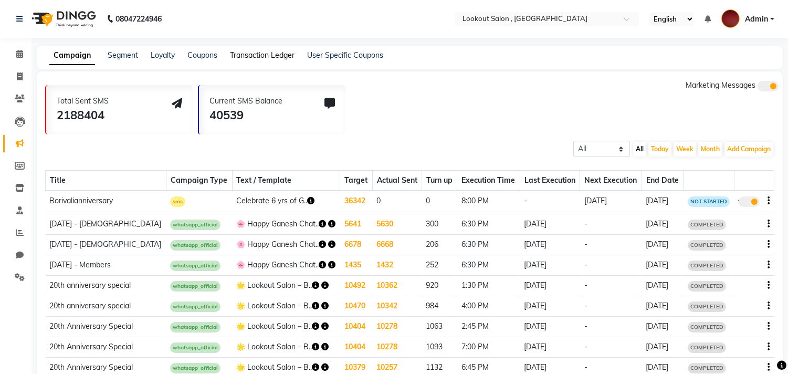
click at [250, 50] on link "Transaction Ledger" at bounding box center [262, 54] width 65 height 9
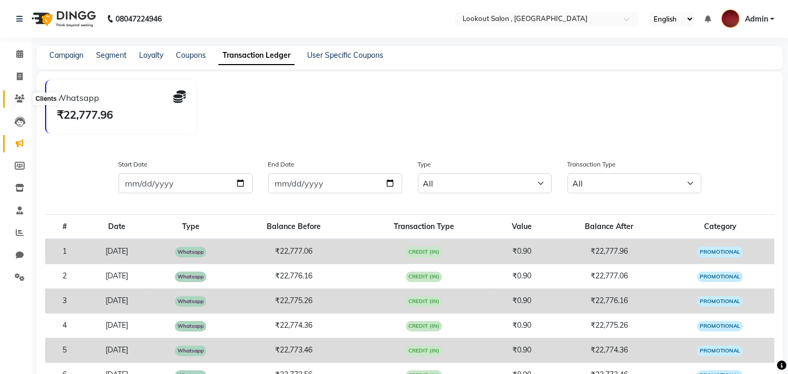
click at [17, 98] on icon at bounding box center [20, 98] width 10 height 8
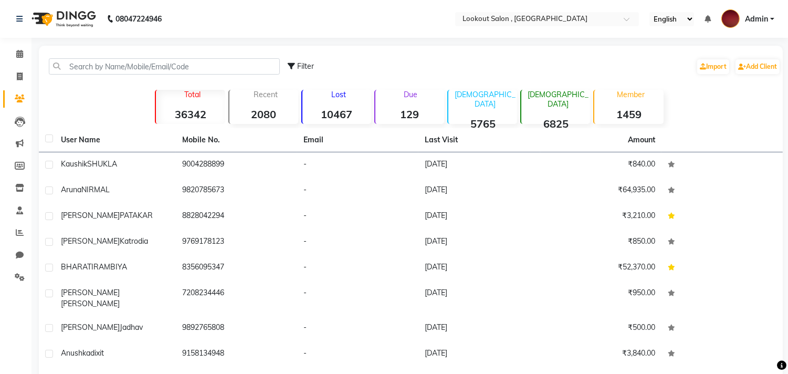
click at [355, 59] on div "Filter Import Add Client" at bounding box center [534, 66] width 493 height 33
click at [24, 143] on span at bounding box center [19, 143] width 18 height 12
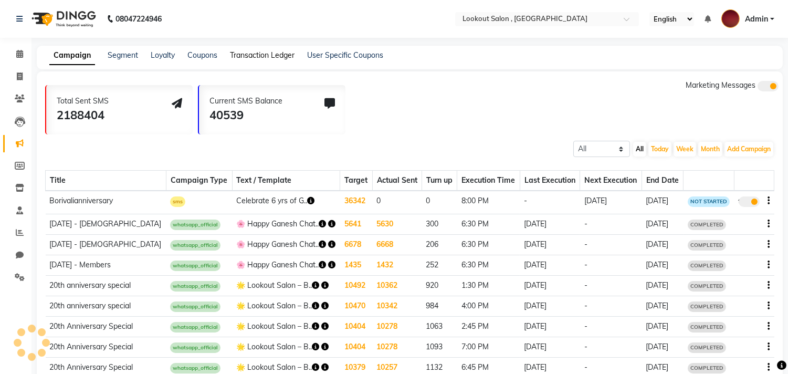
click at [249, 55] on link "Transaction Ledger" at bounding box center [262, 54] width 65 height 9
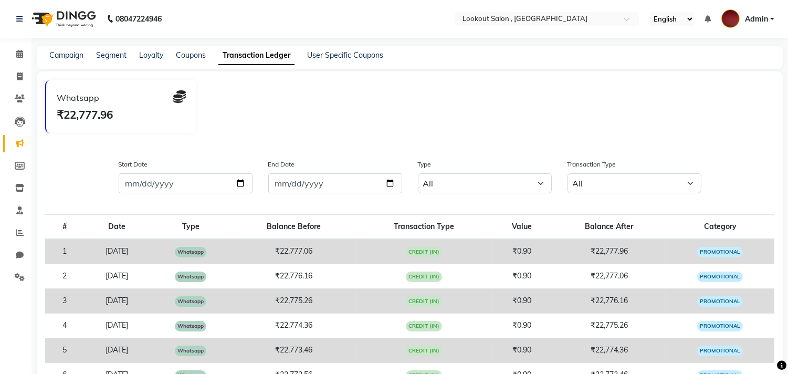
click at [393, 100] on div "Whatsapp ₹22,777.96" at bounding box center [413, 111] width 737 height 62
click at [77, 57] on link "Campaign" at bounding box center [66, 54] width 34 height 9
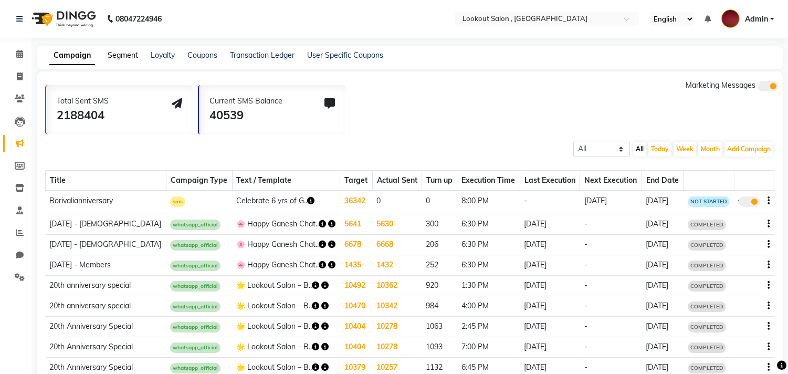
click at [124, 56] on link "Segment" at bounding box center [123, 54] width 30 height 9
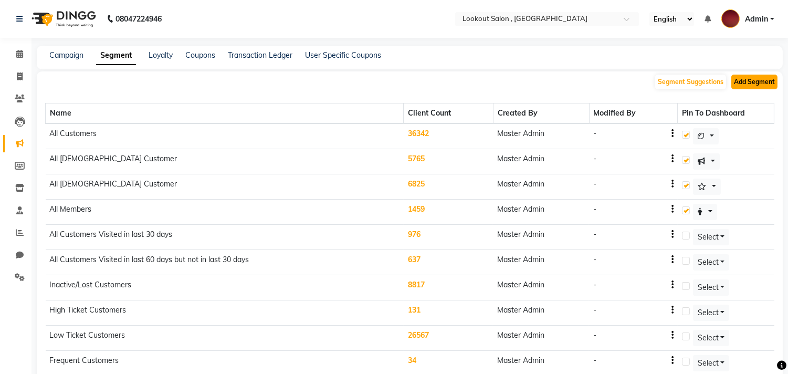
click at [756, 81] on button "Add Segment" at bounding box center [754, 82] width 46 height 15
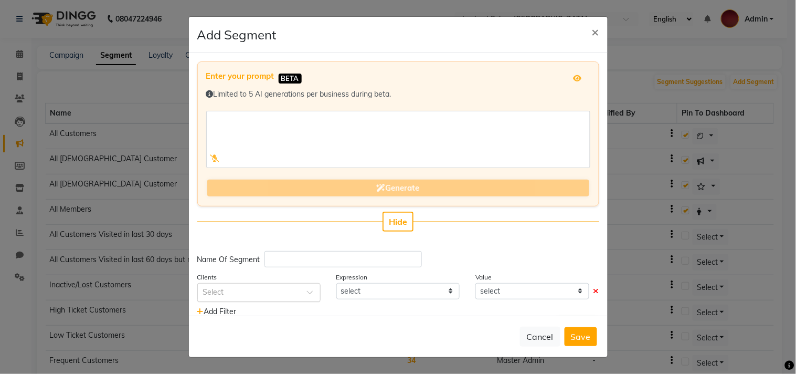
click at [263, 290] on input "text" at bounding box center [248, 291] width 91 height 11
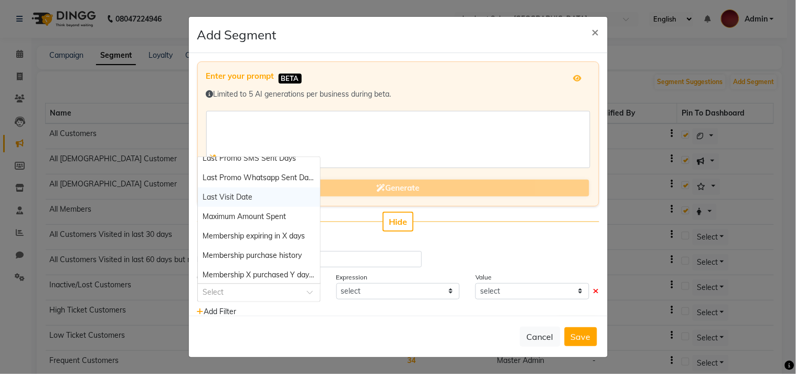
scroll to position [611, 0]
click at [236, 255] on span "Last Visit Date" at bounding box center [228, 254] width 50 height 9
select select "="
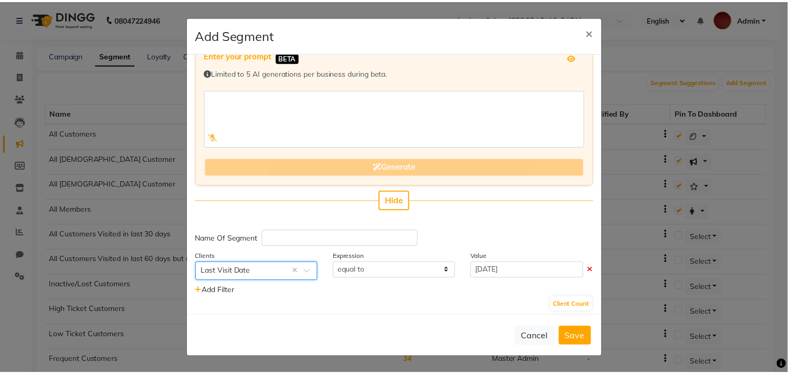
scroll to position [25, 0]
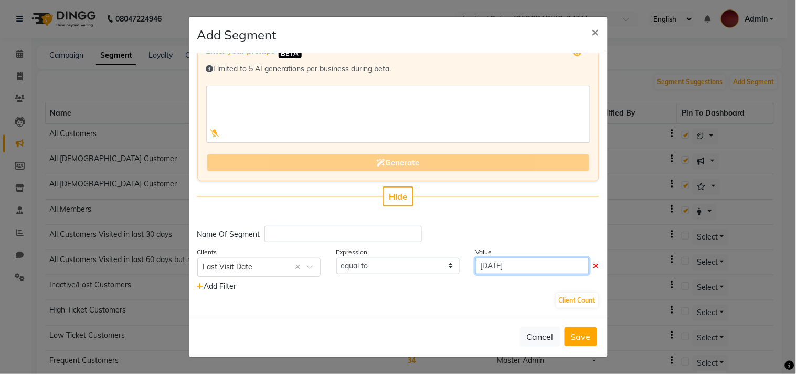
click at [533, 264] on input "[DATE]" at bounding box center [531, 266] width 113 height 16
select select "9"
select select "2025"
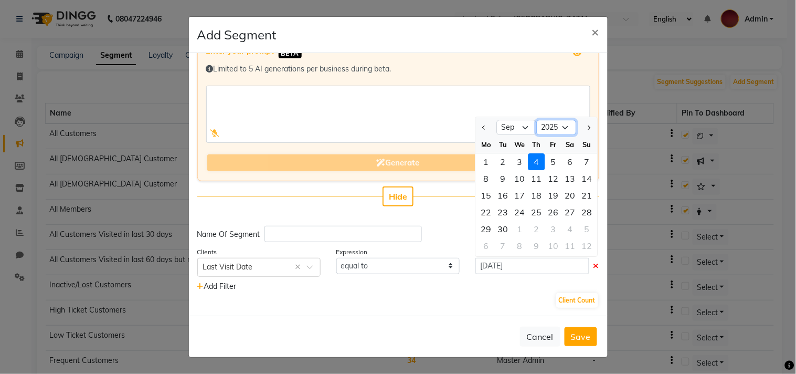
click at [554, 125] on select "2015 2016 2017 2018 2019 2020 2021 2022 2023 2024 2025 2026 2027 2028 2029 2030…" at bounding box center [557, 128] width 40 height 16
click at [595, 27] on span "×" at bounding box center [595, 32] width 7 height 16
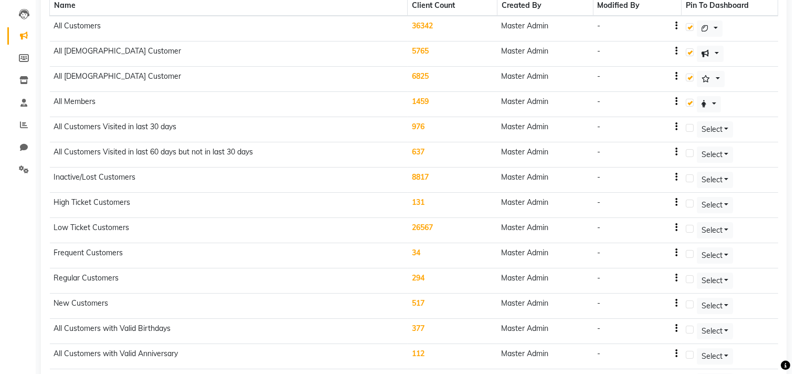
scroll to position [0, 0]
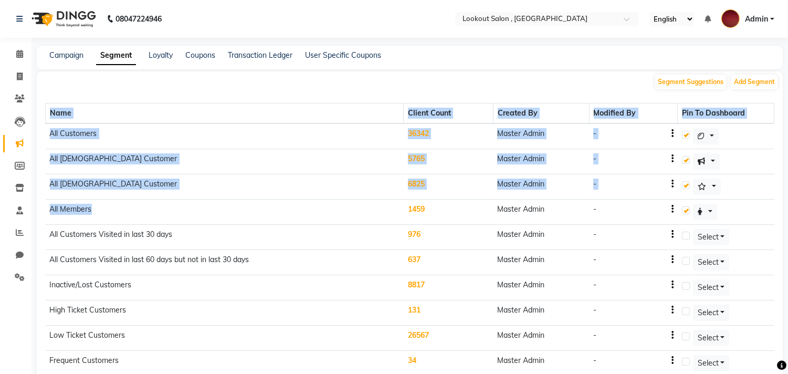
drag, startPoint x: 43, startPoint y: 206, endPoint x: 112, endPoint y: 207, distance: 69.8
click at [108, 208] on td "All Members" at bounding box center [225, 211] width 358 height 25
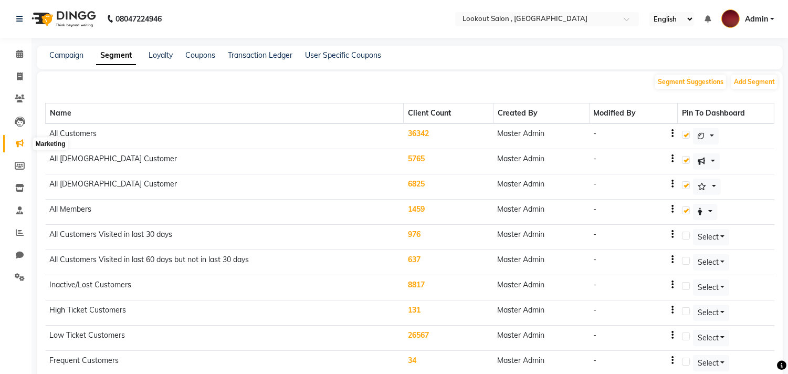
click at [15, 139] on span at bounding box center [19, 143] width 18 height 12
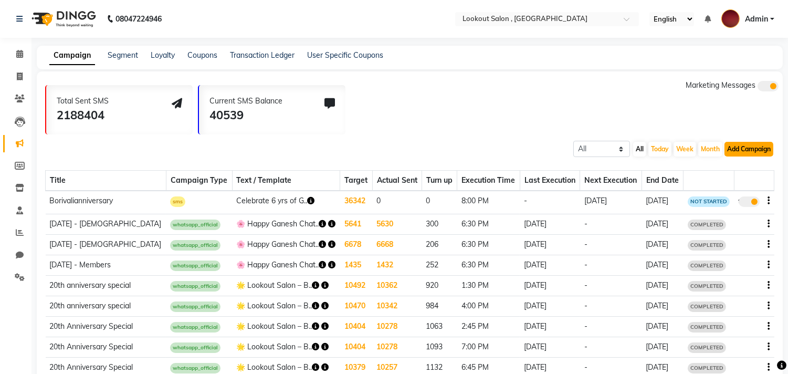
click at [740, 151] on button "Add Campaign" at bounding box center [748, 149] width 49 height 15
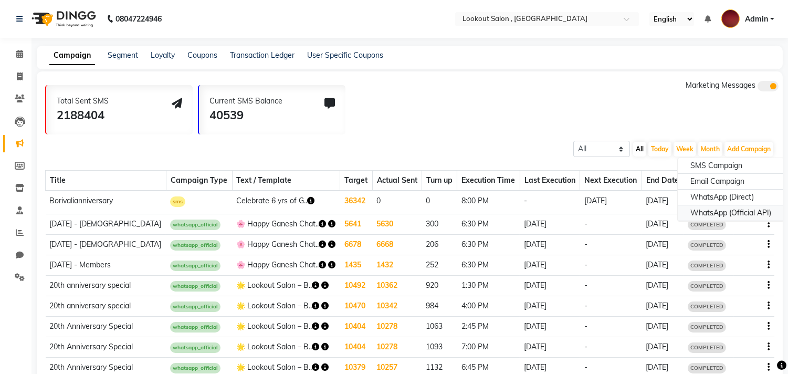
click at [722, 208] on div "WhatsApp (Official API)" at bounding box center [731, 213] width 106 height 16
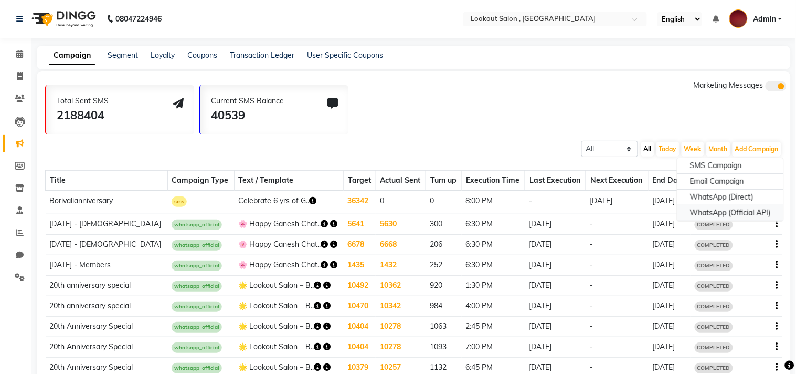
select select "2"
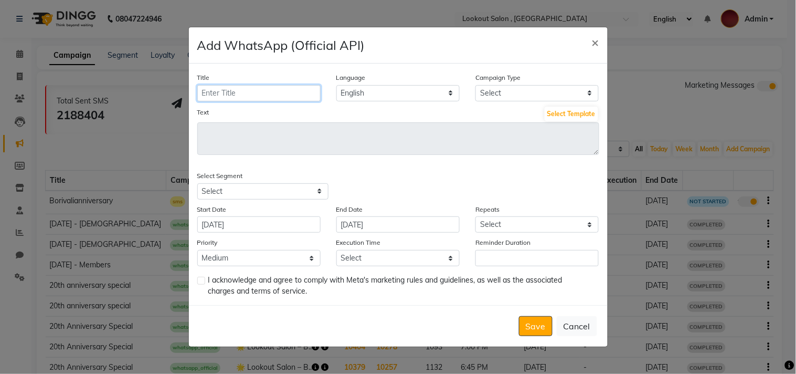
click at [231, 88] on input "Title" at bounding box center [258, 93] width 123 height 16
type input "Borivalianniversary"
click at [507, 97] on select "Select Birthday Anniversary Promotional Service reminder" at bounding box center [536, 93] width 123 height 16
select select "3"
click at [475, 85] on select "Select Birthday Anniversary Promotional Service reminder" at bounding box center [536, 93] width 123 height 16
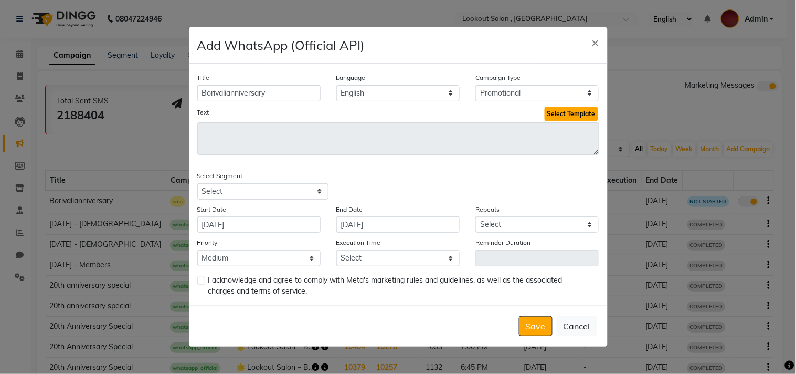
click at [548, 114] on button "Select Template" at bounding box center [572, 114] width 54 height 15
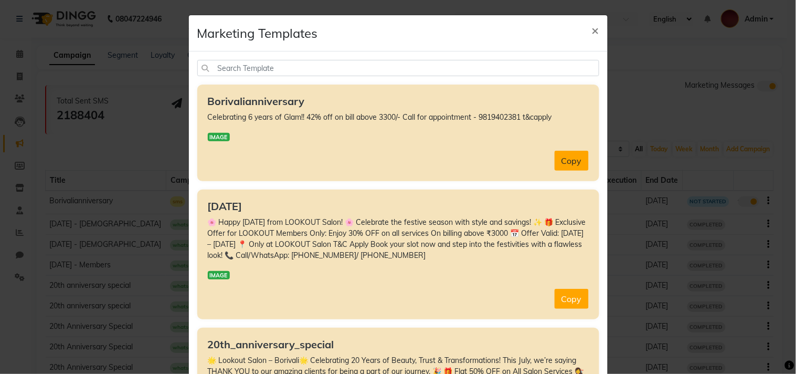
click at [573, 156] on button "Copy" at bounding box center [572, 161] width 34 height 20
type textarea "Celebrating 6 years of Glam!! 42% off on bill above 3300/- Call for appointment…"
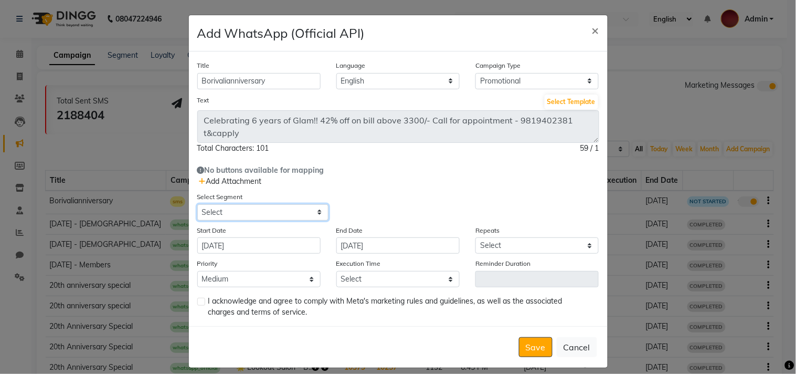
click at [250, 209] on select "Select All Customers All [DEMOGRAPHIC_DATA] Customer All [DEMOGRAPHIC_DATA] Cus…" at bounding box center [262, 212] width 131 height 16
select select "4512"
click at [197, 204] on select "Select All Customers All [DEMOGRAPHIC_DATA] Customer All [DEMOGRAPHIC_DATA] Cus…" at bounding box center [262, 212] width 131 height 16
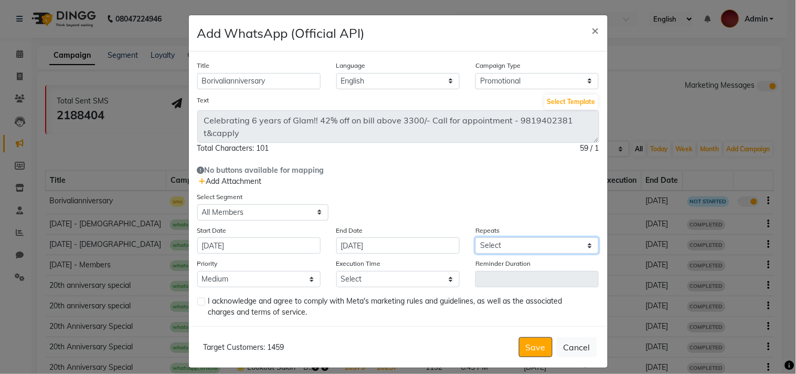
click at [507, 240] on select "Select Once Daily Alternate Day Weekly Monthly Yearly" at bounding box center [536, 245] width 123 height 16
select select "1"
click at [475, 238] on select "Select Once Daily Alternate Day Weekly Monthly Yearly" at bounding box center [536, 245] width 123 height 16
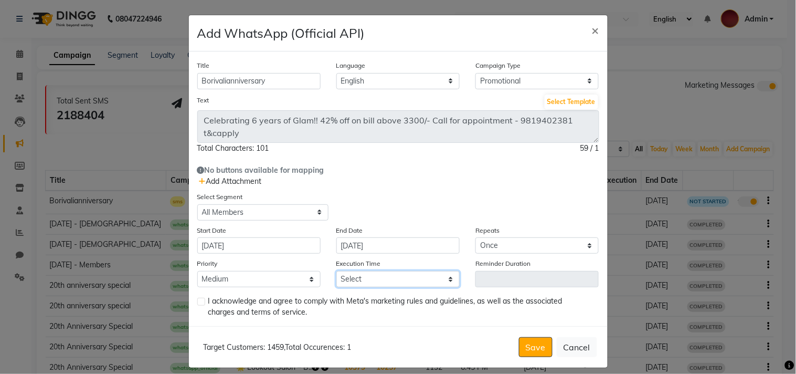
click at [389, 276] on select "Select 09:00 AM 09:15 AM 09:30 AM 09:45 AM 10:00 AM 10:15 AM 10:30 AM 10:45 AM …" at bounding box center [397, 279] width 123 height 16
select select "1230"
click at [336, 271] on select "Select 09:00 AM 09:15 AM 09:30 AM 09:45 AM 10:00 AM 10:15 AM 10:30 AM 10:45 AM …" at bounding box center [397, 279] width 123 height 16
click at [197, 305] on label at bounding box center [201, 302] width 8 height 8
click at [197, 305] on input "checkbox" at bounding box center [200, 302] width 7 height 7
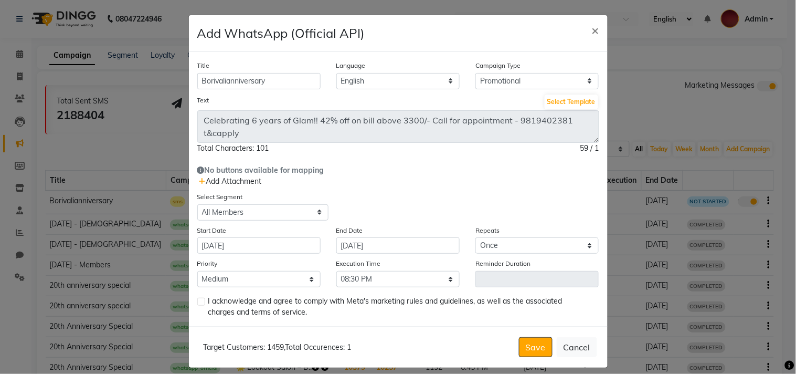
checkbox input "true"
click at [525, 357] on button "Save" at bounding box center [536, 347] width 34 height 20
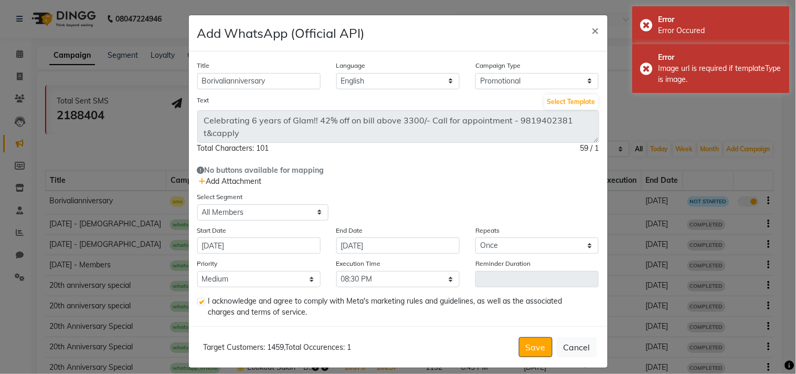
click at [229, 185] on span "Add Attachment" at bounding box center [230, 180] width 62 height 9
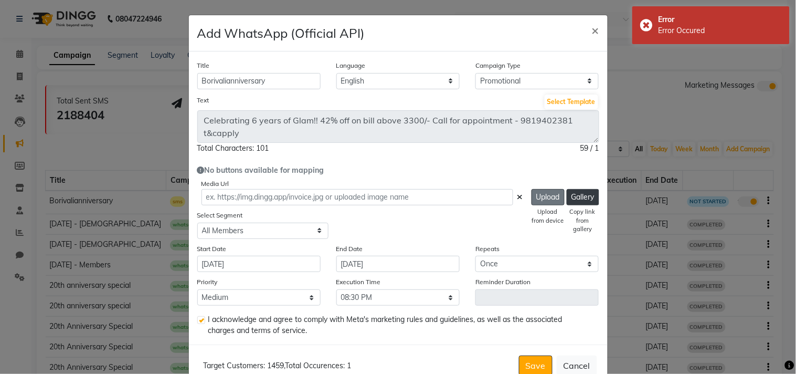
click at [535, 197] on button "Upload" at bounding box center [548, 197] width 33 height 16
type input "[URL][DOMAIN_NAME]"
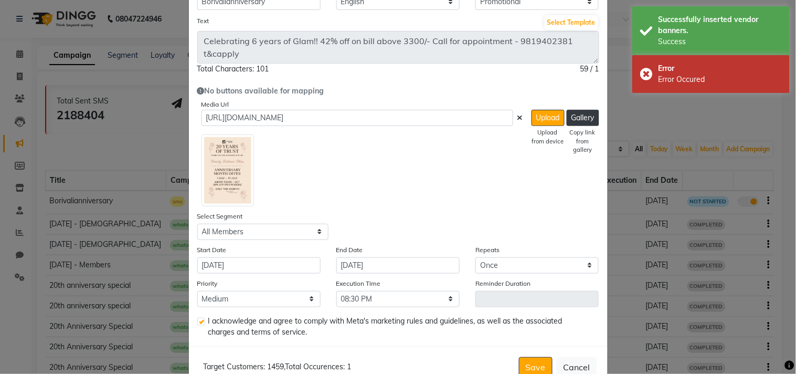
scroll to position [108, 0]
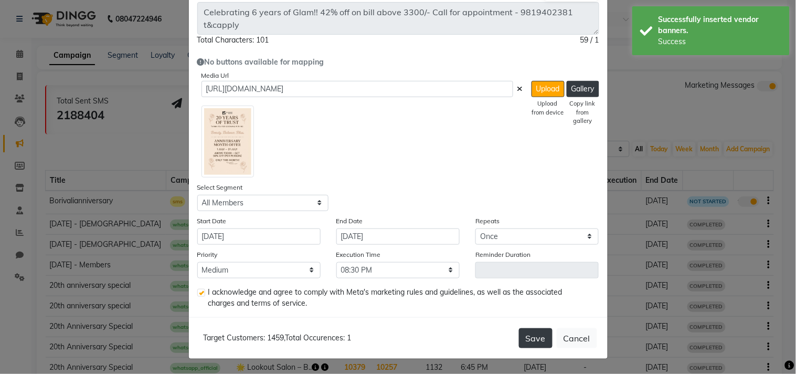
click at [526, 335] on button "Save" at bounding box center [536, 338] width 34 height 20
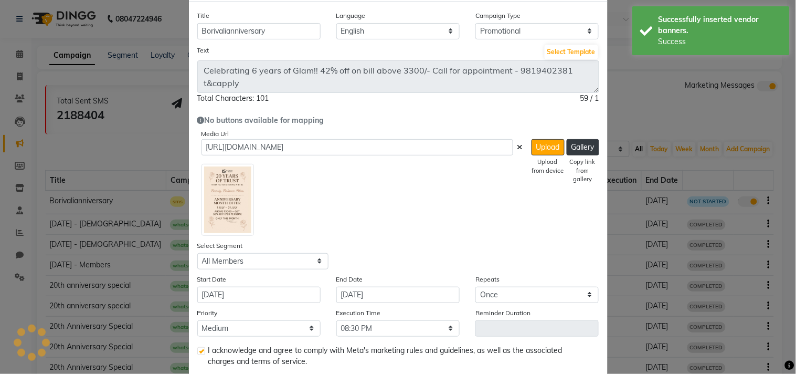
scroll to position [0, 0]
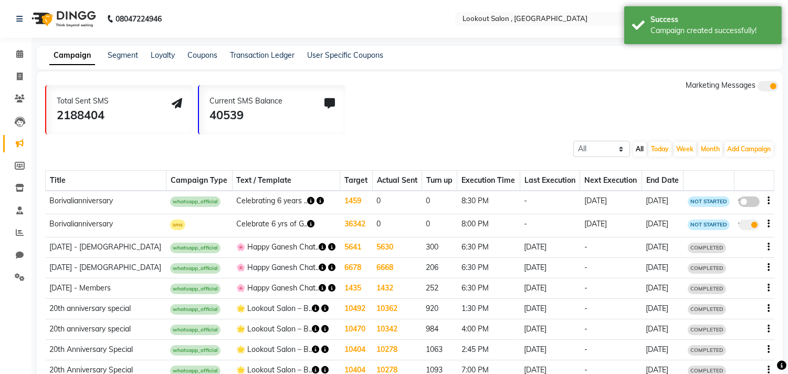
click at [747, 205] on span at bounding box center [748, 201] width 21 height 10
click at [753, 203] on input "false" at bounding box center [753, 203] width 0 height 0
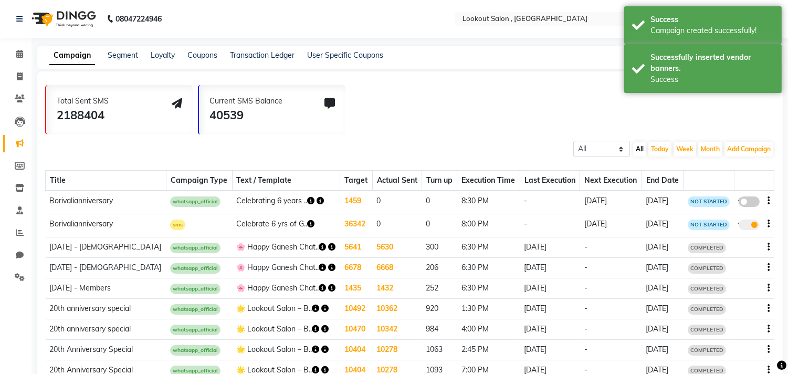
select select "3"
select select "4512"
select select "1"
select select "2"
select select "1230"
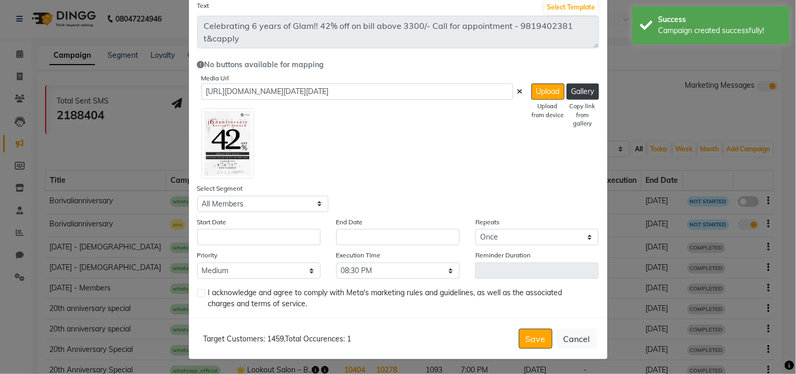
scroll to position [96, 0]
click at [229, 235] on input "text" at bounding box center [258, 236] width 123 height 16
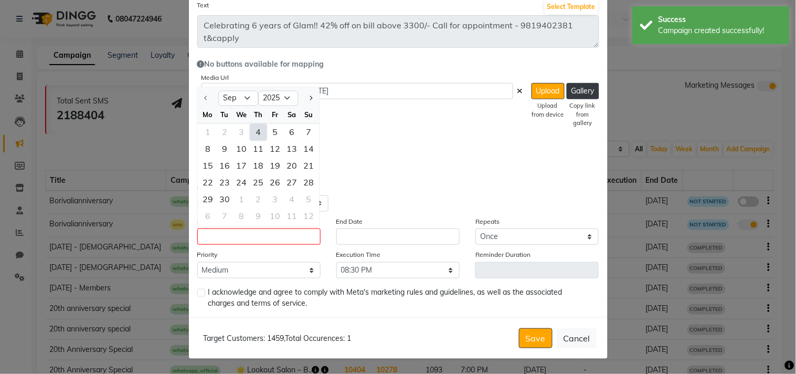
click at [254, 129] on div "4" at bounding box center [258, 132] width 17 height 17
type input "[DATE]"
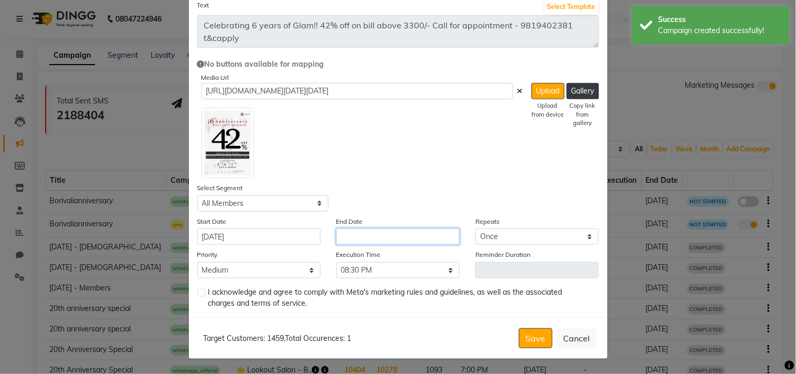
click at [376, 230] on input "text" at bounding box center [397, 236] width 123 height 16
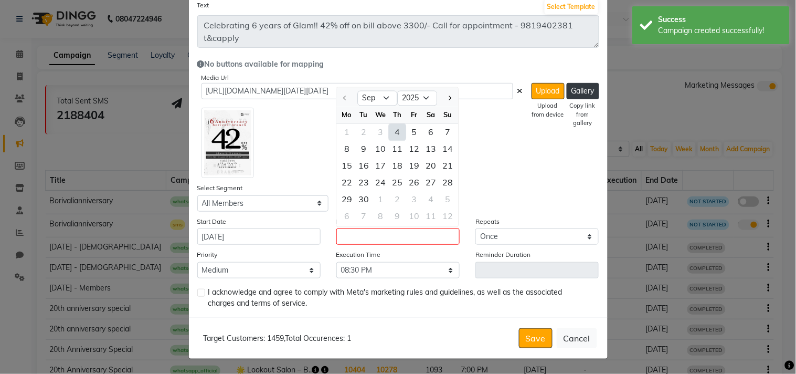
click at [391, 132] on div "4" at bounding box center [397, 132] width 17 height 17
type input "[DATE]"
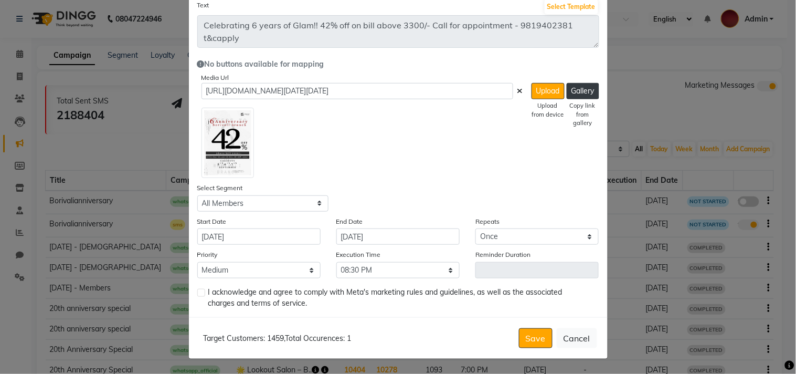
click at [197, 293] on label at bounding box center [201, 293] width 8 height 8
click at [197, 293] on input "checkbox" at bounding box center [200, 293] width 7 height 7
checkbox input "true"
click at [537, 336] on button "Save" at bounding box center [536, 338] width 34 height 20
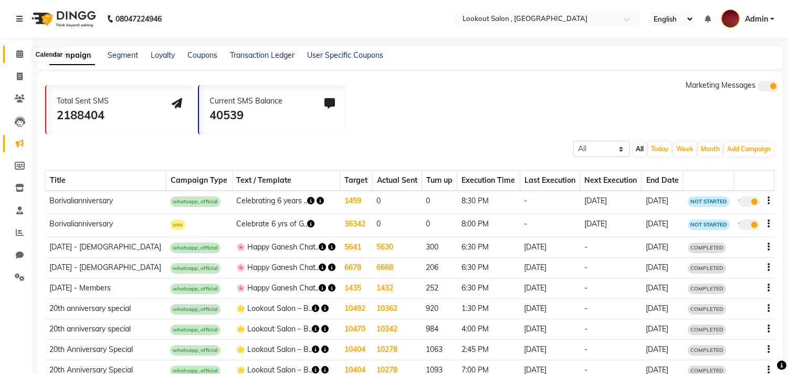
click at [28, 59] on span at bounding box center [19, 54] width 18 height 12
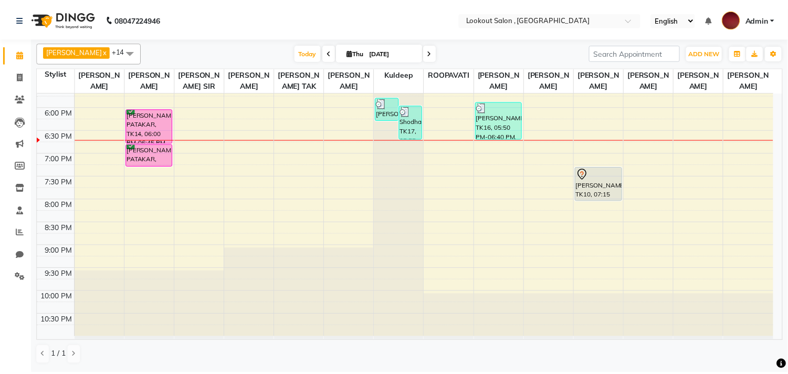
scroll to position [458, 0]
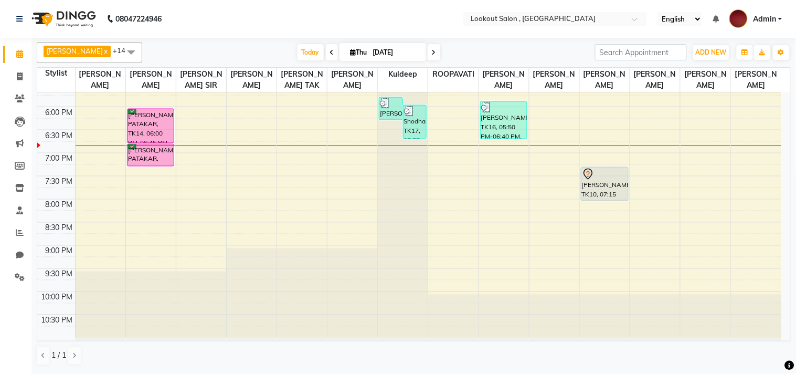
click at [3, 46] on link "Calendar" at bounding box center [15, 54] width 25 height 17
click at [14, 81] on span at bounding box center [19, 77] width 18 height 12
select select "service"
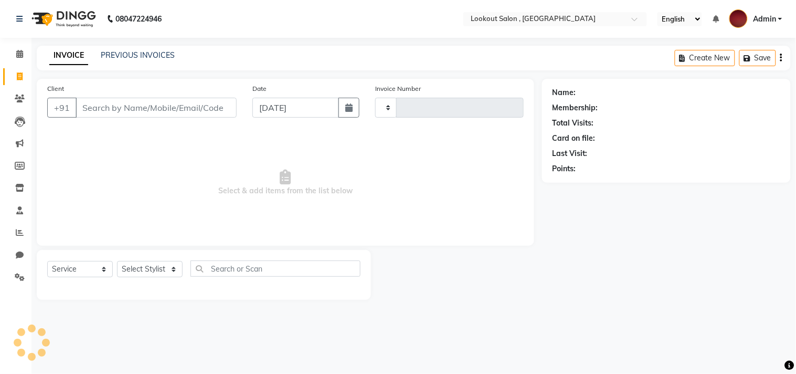
type input "6224"
select select "151"
click at [170, 100] on input "Client" at bounding box center [156, 108] width 161 height 20
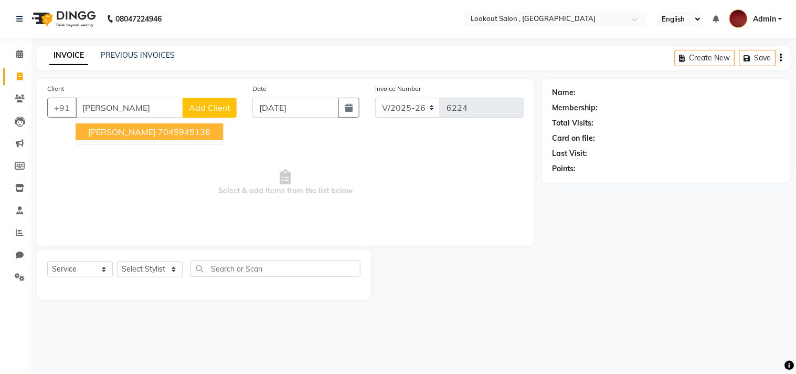
click at [158, 133] on ngb-highlight "7045945136" at bounding box center [184, 131] width 52 height 10
type input "7045945136"
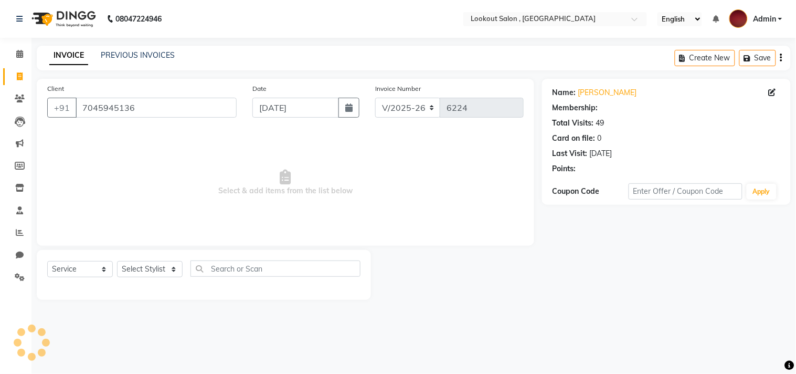
select select "1: Object"
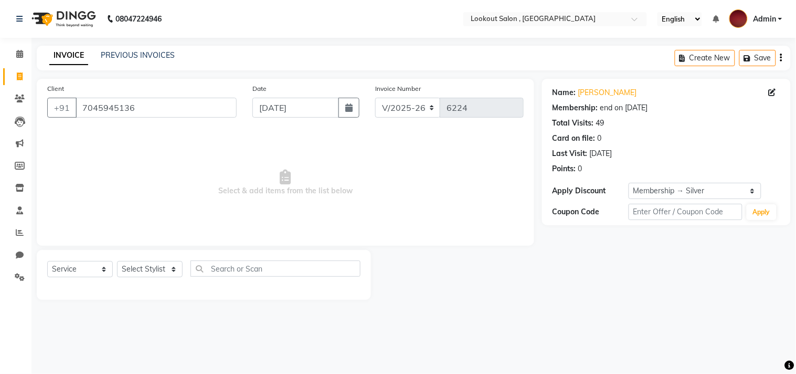
click at [144, 257] on div "Select Service Product Membership Package Voucher Prepaid Gift Card Select Styl…" at bounding box center [204, 275] width 334 height 50
click at [143, 270] on select "Select Stylist [PERSON_NAME] [PERSON_NAME] [PERSON_NAME] [PERSON_NAME] kuldeep …" at bounding box center [150, 269] width 66 height 16
click at [117, 261] on select "Select Stylist [PERSON_NAME] [PERSON_NAME] [PERSON_NAME] [PERSON_NAME] kuldeep …" at bounding box center [150, 269] width 66 height 16
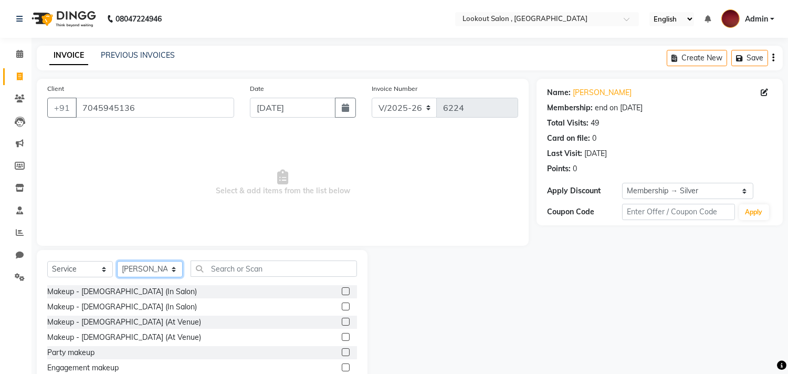
click at [157, 269] on select "Select Stylist [PERSON_NAME] [PERSON_NAME] [PERSON_NAME] [PERSON_NAME] kuldeep …" at bounding box center [150, 269] width 66 height 16
select select "7174"
click at [117, 261] on select "Select Stylist [PERSON_NAME] [PERSON_NAME] [PERSON_NAME] [PERSON_NAME] kuldeep …" at bounding box center [150, 269] width 66 height 16
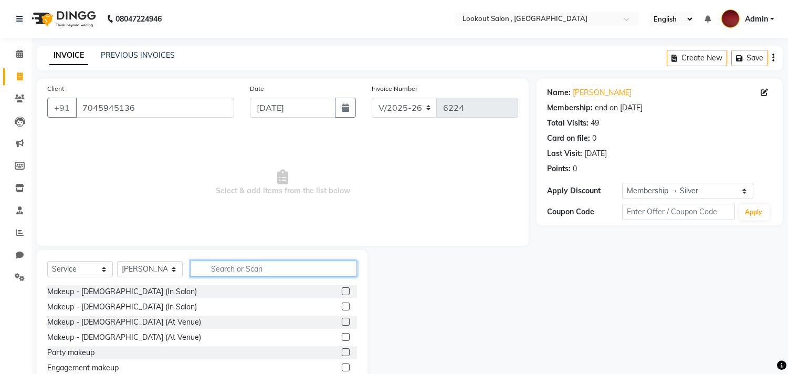
click at [256, 269] on input "text" at bounding box center [273, 268] width 166 height 16
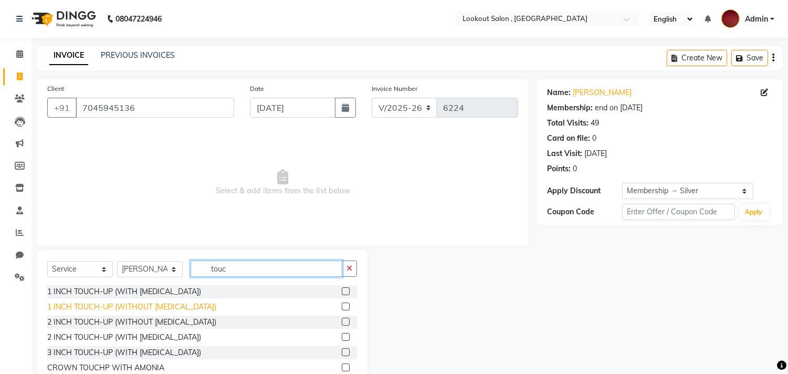
type input "touc"
click at [151, 310] on div "1 INCH TOUCH-UP (WITHOUT [MEDICAL_DATA])" at bounding box center [131, 306] width 169 height 11
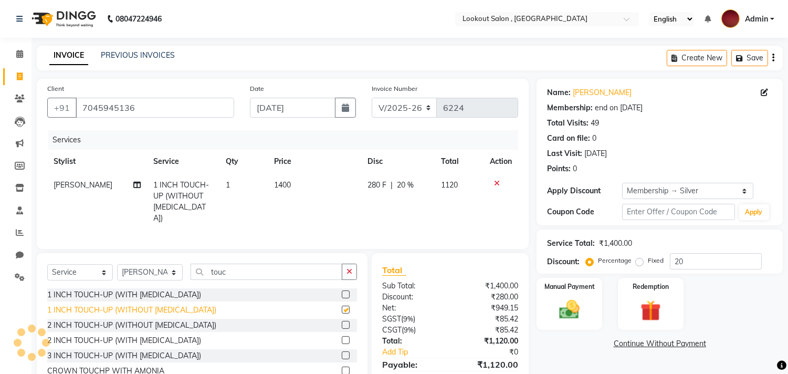
checkbox input "false"
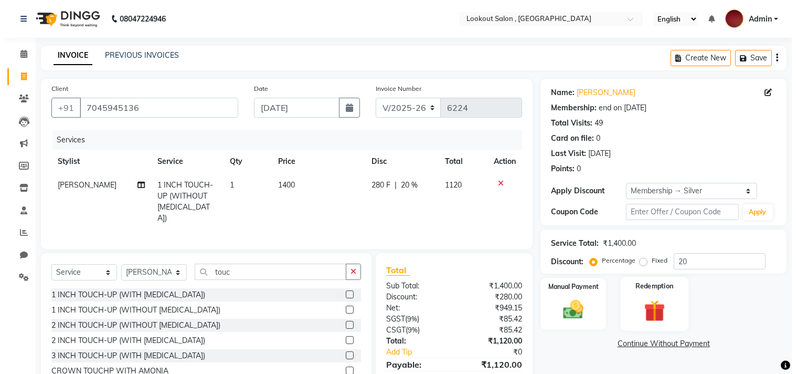
scroll to position [48, 0]
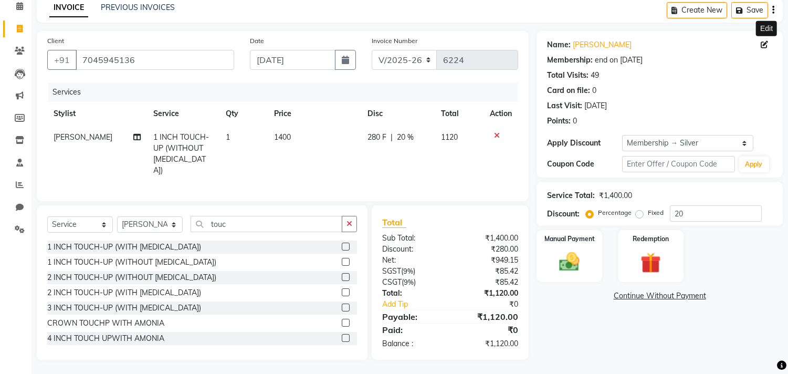
click at [761, 46] on icon at bounding box center [763, 44] width 7 height 7
select select "22"
select select "[DEMOGRAPHIC_DATA]"
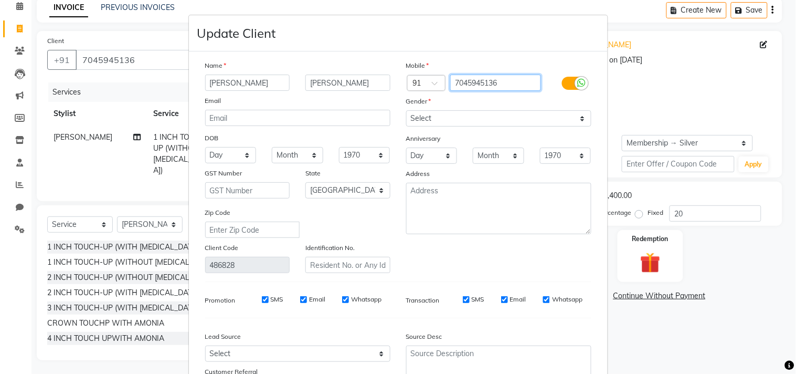
drag, startPoint x: 502, startPoint y: 88, endPoint x: 444, endPoint y: 108, distance: 61.2
click at [444, 108] on div "Mobile Country Code × 91 7045945136 Gender Select [DEMOGRAPHIC_DATA] [DEMOGRAPH…" at bounding box center [498, 166] width 201 height 213
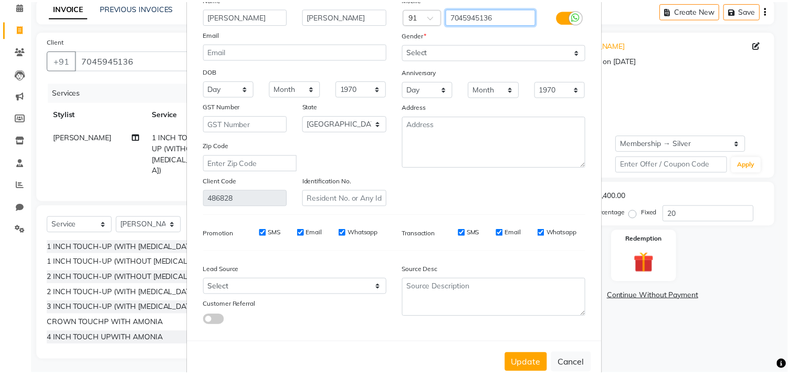
scroll to position [93, 0]
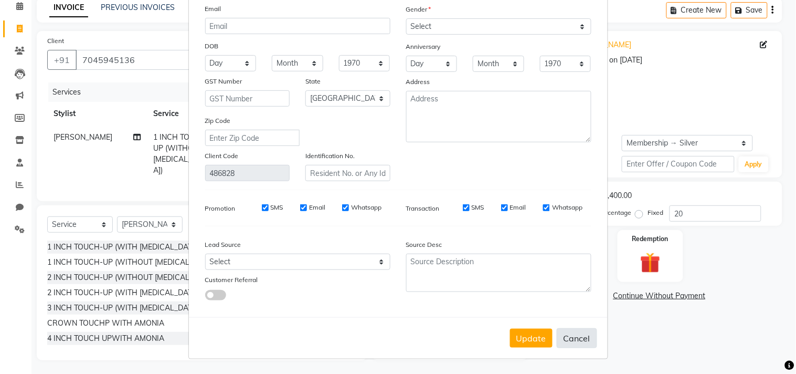
click at [570, 334] on button "Cancel" at bounding box center [577, 338] width 40 height 20
select select
select select "null"
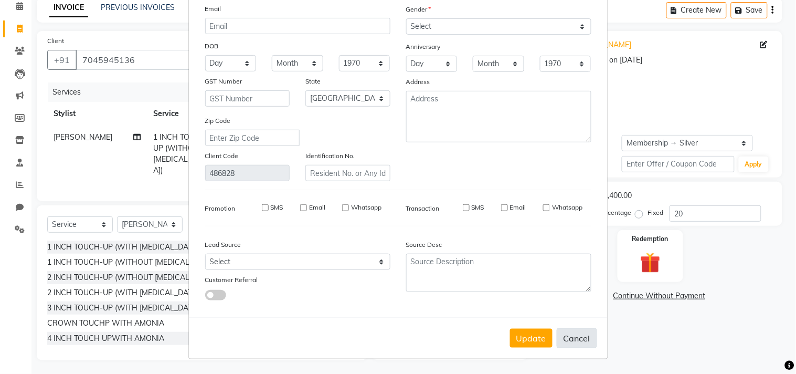
select select
checkbox input "false"
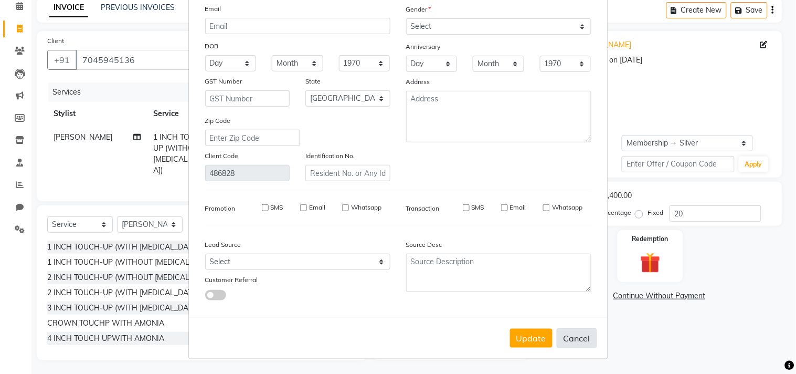
checkbox input "false"
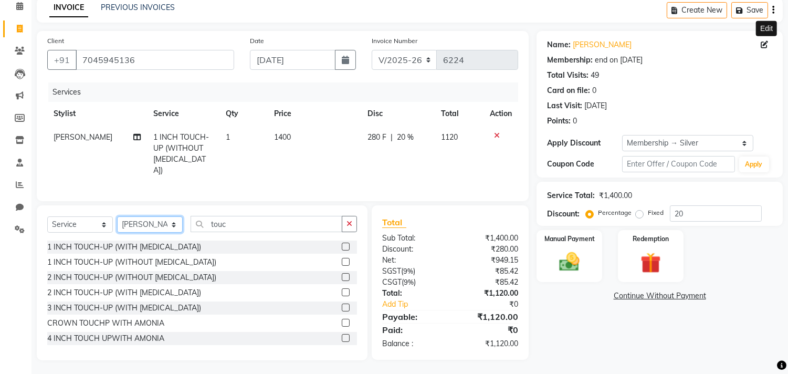
click at [158, 223] on select "Select Stylist [PERSON_NAME] [PERSON_NAME] [PERSON_NAME] [PERSON_NAME] kuldeep …" at bounding box center [150, 224] width 66 height 16
select select "87431"
click at [117, 216] on select "Select Stylist [PERSON_NAME] [PERSON_NAME] [PERSON_NAME] [PERSON_NAME] kuldeep …" at bounding box center [150, 224] width 66 height 16
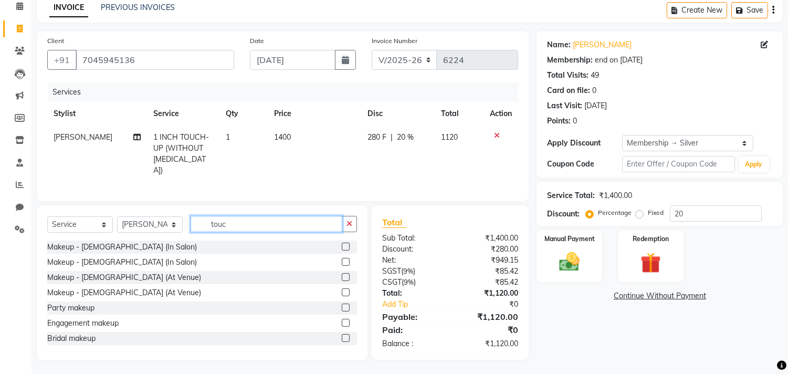
drag, startPoint x: 237, startPoint y: 218, endPoint x: 176, endPoint y: 239, distance: 63.7
click at [176, 239] on div "Select Service Product Membership Package Voucher Prepaid Gift Card Select Styl…" at bounding box center [202, 282] width 331 height 155
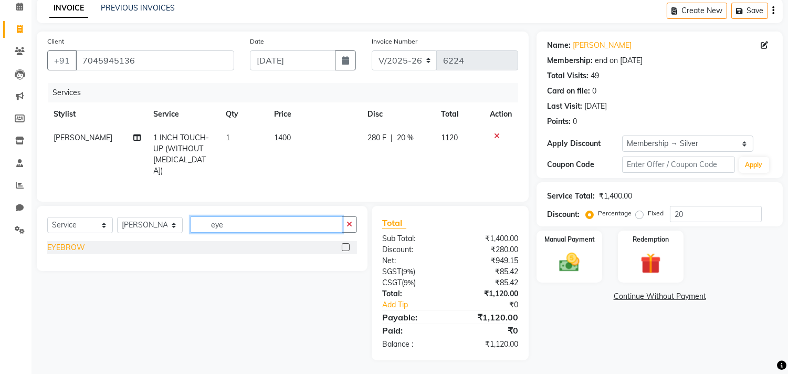
type input "eye"
click at [61, 250] on div "EYEBROW" at bounding box center [66, 247] width 38 height 11
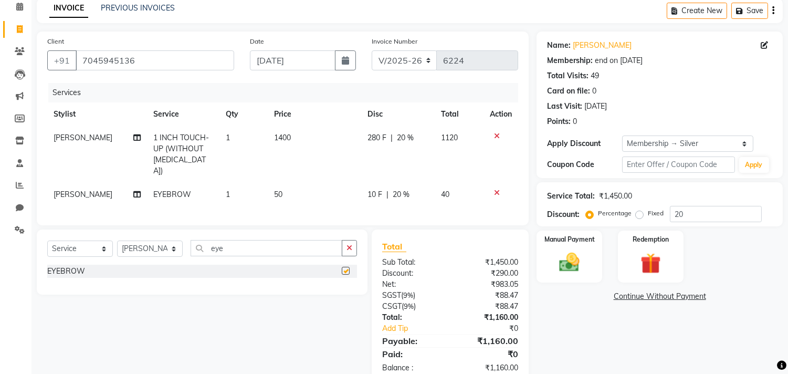
checkbox input "false"
click at [754, 8] on button "Save" at bounding box center [749, 11] width 37 height 16
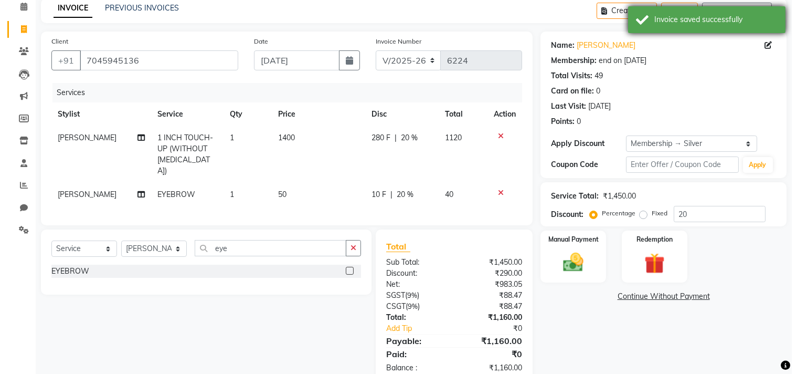
scroll to position [0, 0]
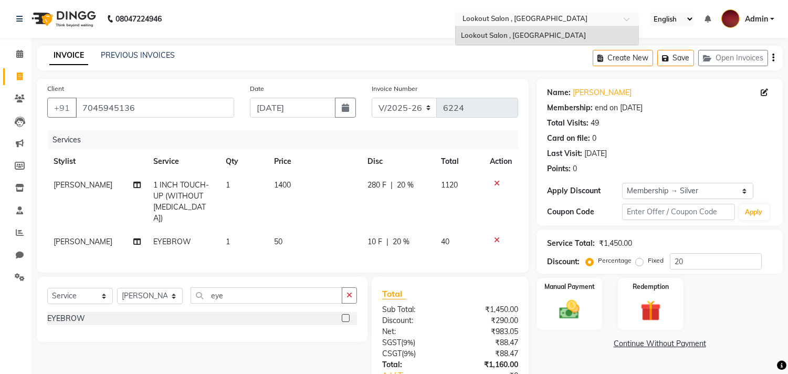
drag, startPoint x: 511, startPoint y: 21, endPoint x: 200, endPoint y: 71, distance: 315.2
click at [80, 158] on app-home "08047224946 Select Location × Lookout Salon , Chickoowadi Lookout Salon , Chick…" at bounding box center [394, 223] width 788 height 447
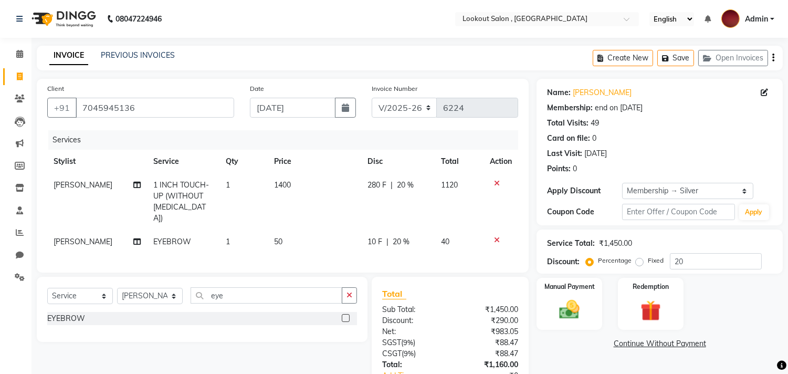
click at [747, 10] on link "Admin" at bounding box center [747, 18] width 53 height 17
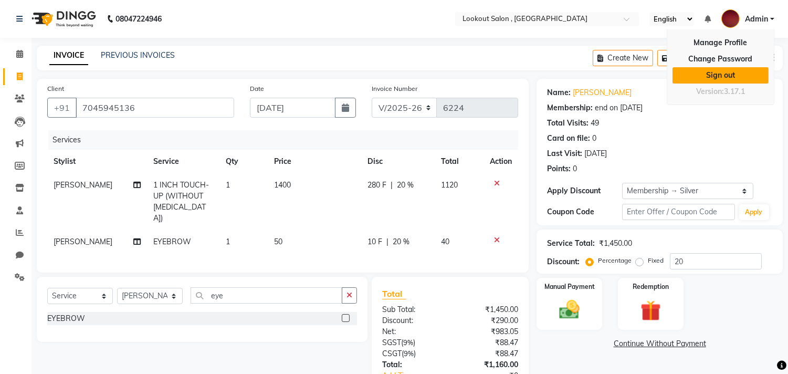
click at [729, 69] on link "Sign out" at bounding box center [720, 75] width 96 height 16
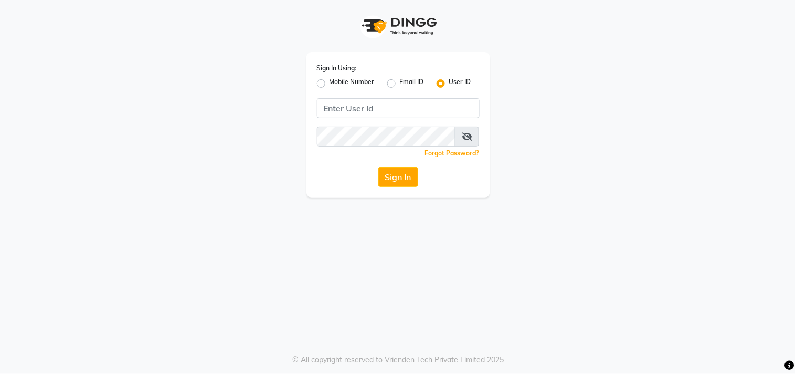
click at [330, 87] on label "Mobile Number" at bounding box center [352, 83] width 45 height 13
click at [330, 84] on input "Mobile Number" at bounding box center [333, 80] width 7 height 7
radio input "true"
radio input "false"
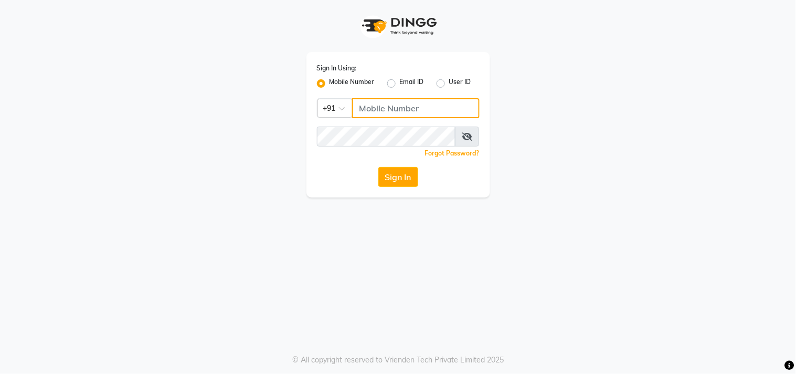
click at [375, 109] on input "Username" at bounding box center [416, 108] width 128 height 20
type input "9819402381"
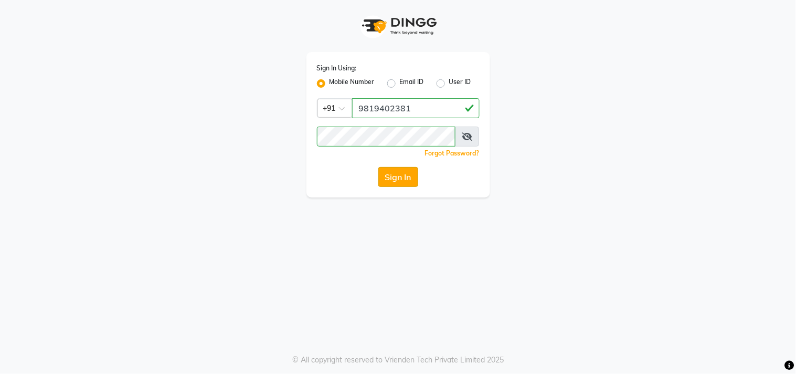
click at [406, 173] on button "Sign In" at bounding box center [398, 177] width 40 height 20
